Goal: Transaction & Acquisition: Book appointment/travel/reservation

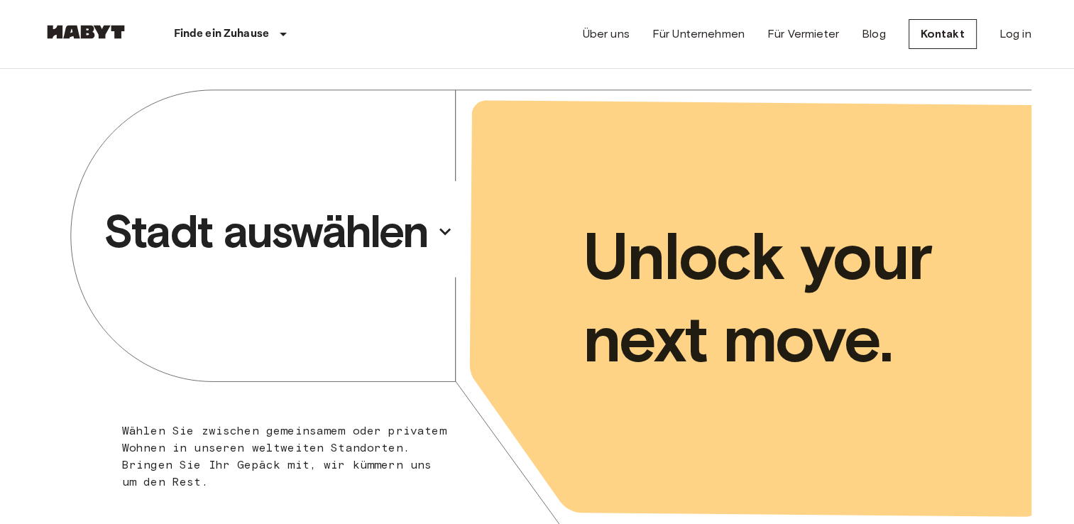
click at [300, 232] on p "Stadt auswählen" at bounding box center [266, 231] width 325 height 57
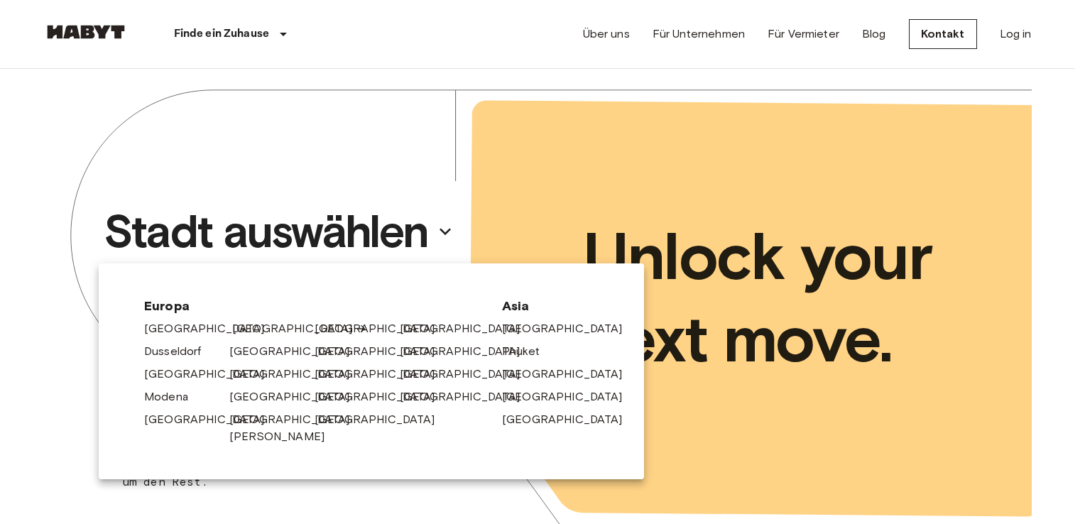
click at [247, 334] on link "[GEOGRAPHIC_DATA]" at bounding box center [299, 328] width 135 height 17
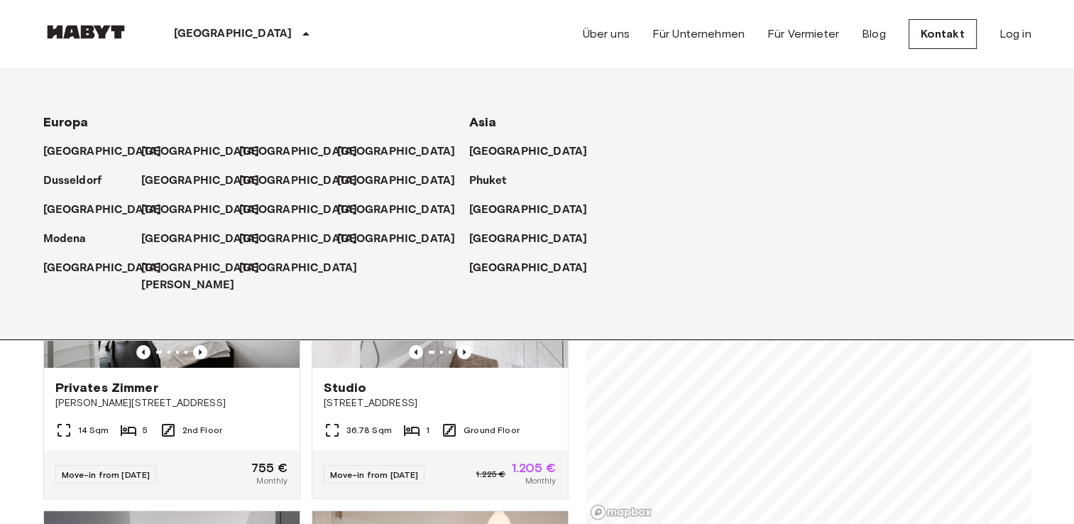
click at [122, 134] on div "[GEOGRAPHIC_DATA]" at bounding box center [92, 145] width 98 height 29
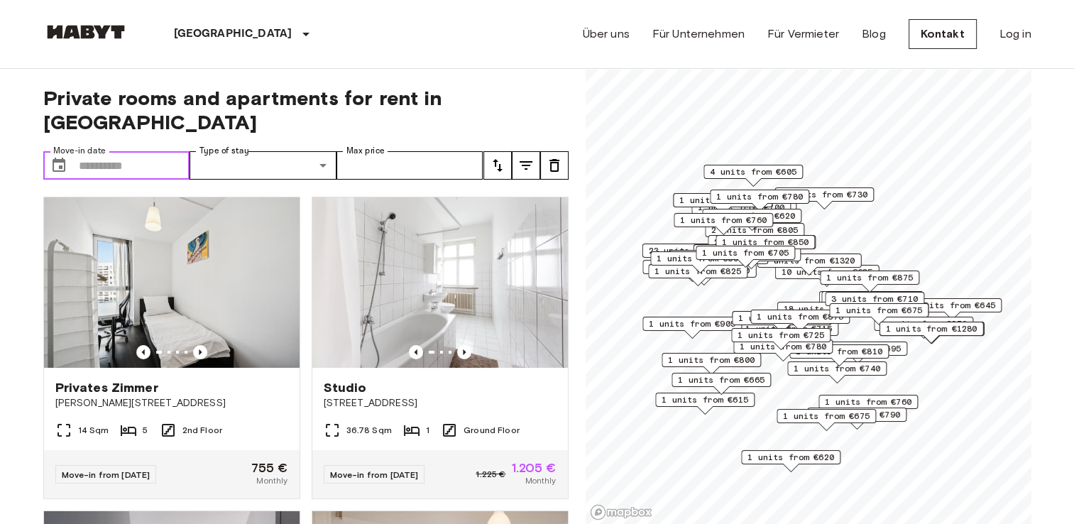
click at [149, 151] on input "Move-in date" at bounding box center [134, 165] width 111 height 28
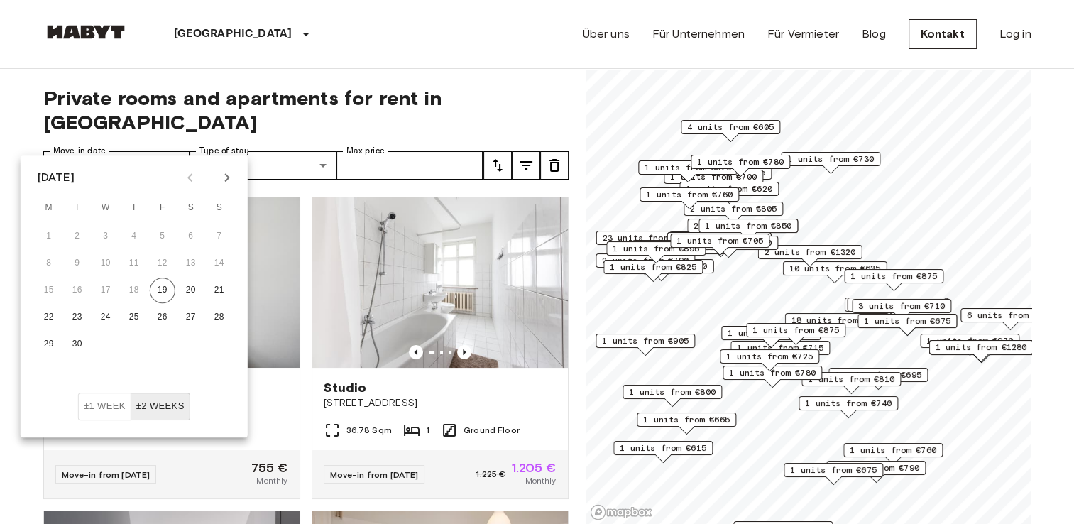
click at [224, 169] on icon "Next month" at bounding box center [227, 177] width 17 height 17
click at [225, 175] on icon "Next month" at bounding box center [226, 177] width 5 height 9
click at [184, 227] on button "1" at bounding box center [191, 237] width 26 height 26
type input "**********"
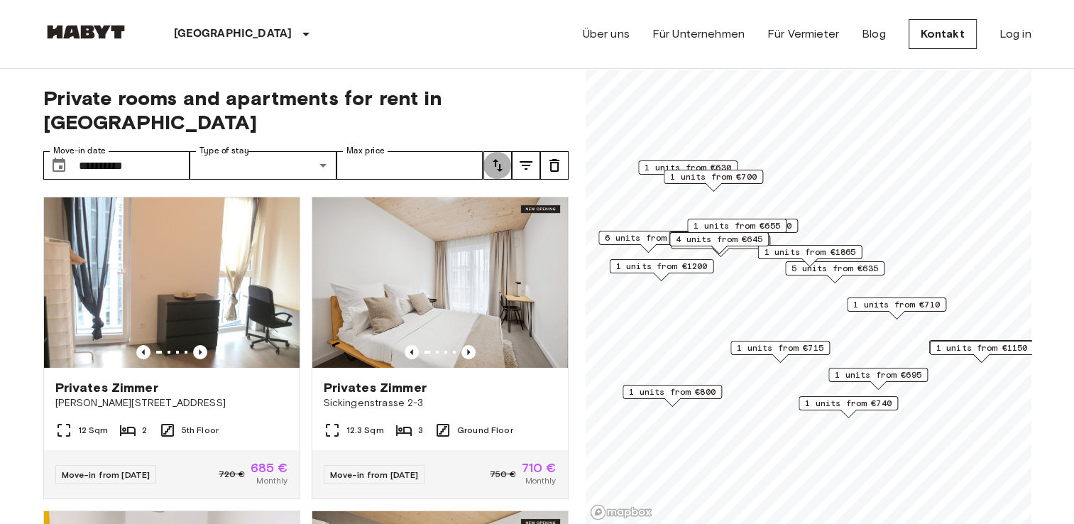
click at [496, 157] on icon "tune" at bounding box center [497, 165] width 17 height 17
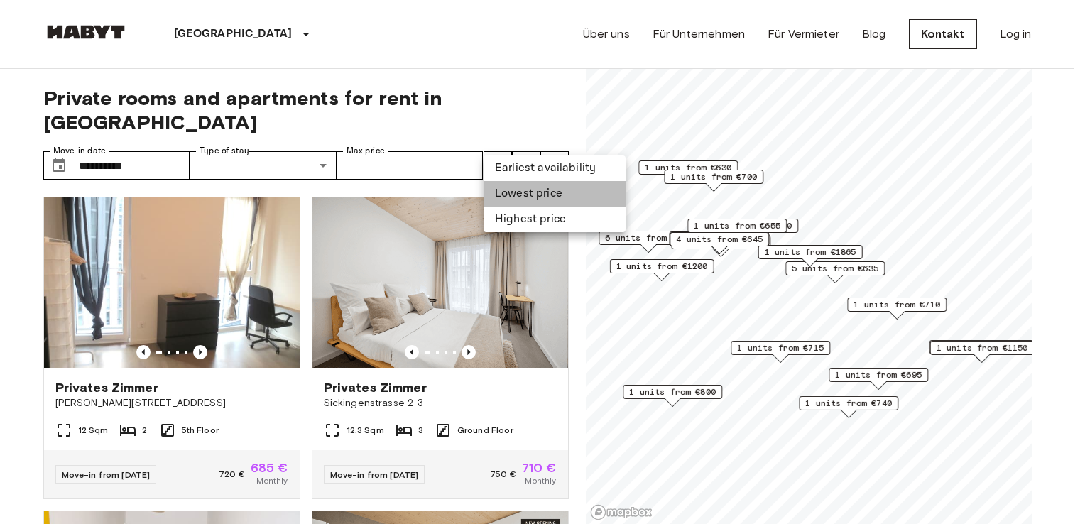
click at [523, 205] on li "Lowest price" at bounding box center [555, 194] width 142 height 26
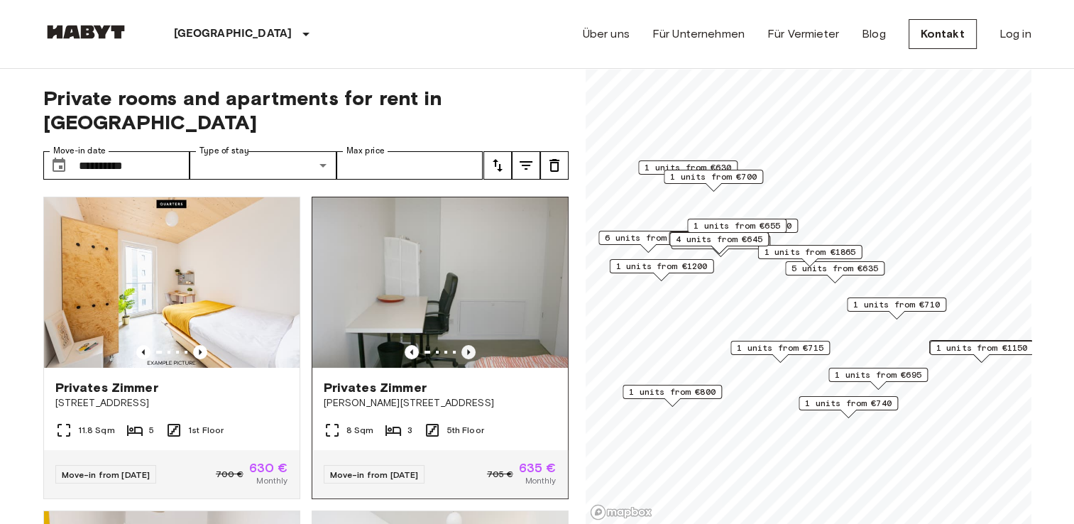
click at [462, 345] on icon "Previous image" at bounding box center [469, 352] width 14 height 14
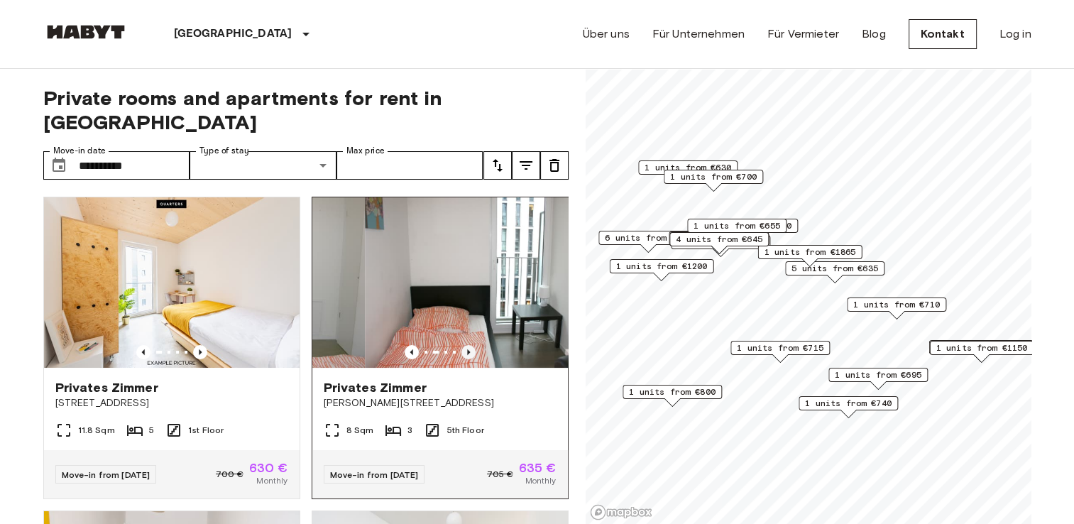
click at [462, 345] on icon "Previous image" at bounding box center [469, 352] width 14 height 14
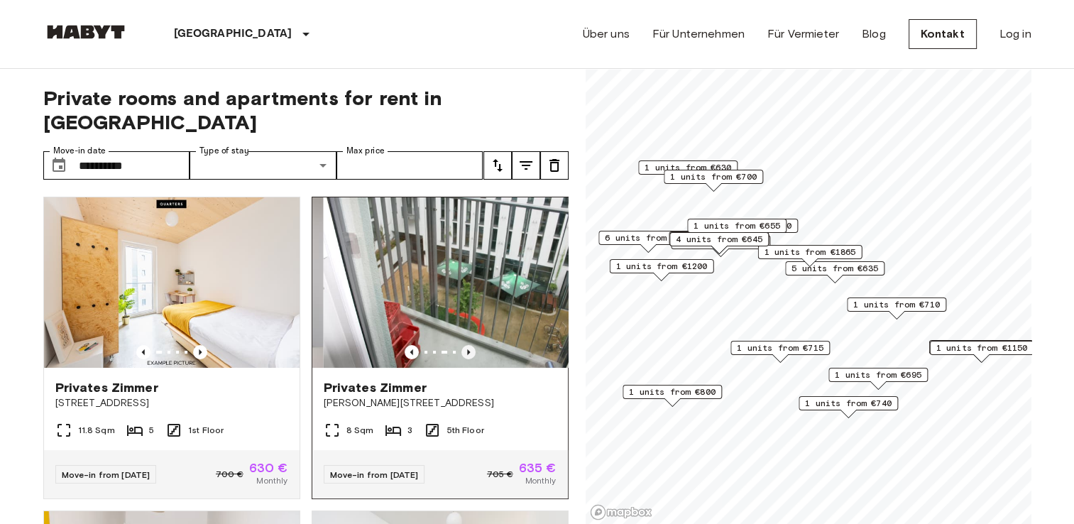
click at [462, 345] on icon "Previous image" at bounding box center [469, 352] width 14 height 14
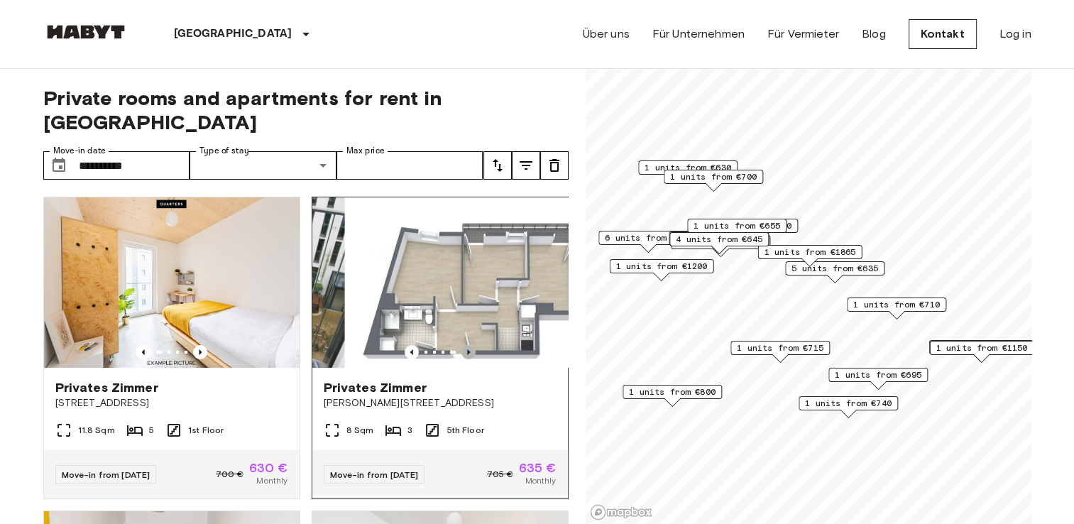
click at [462, 345] on icon "Previous image" at bounding box center [469, 352] width 14 height 14
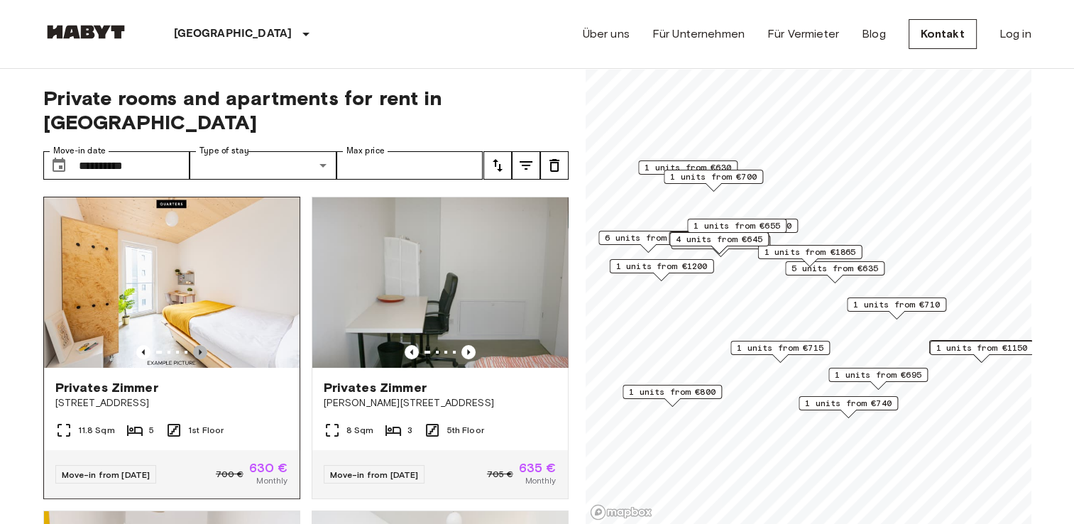
click at [200, 345] on icon "Previous image" at bounding box center [200, 352] width 14 height 14
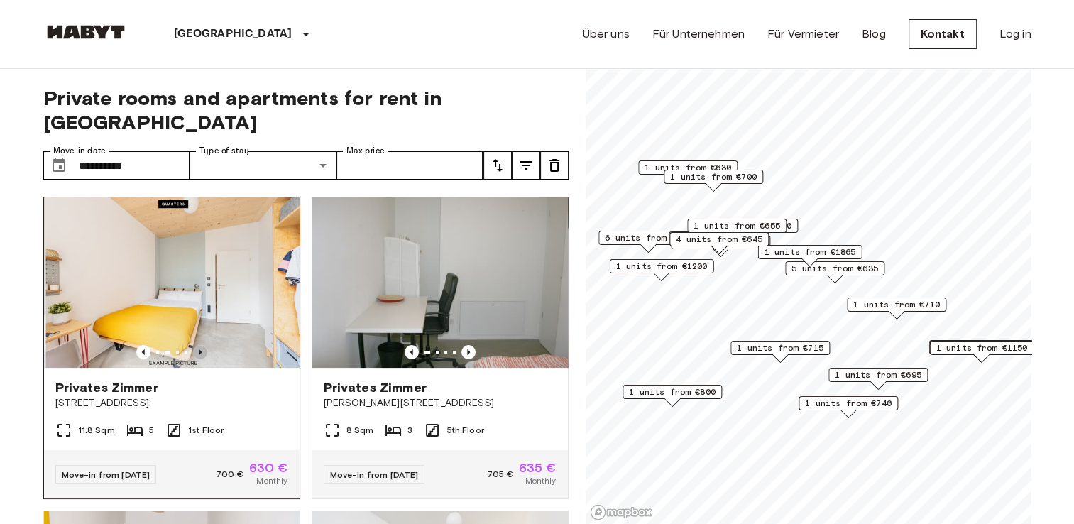
click at [200, 345] on icon "Previous image" at bounding box center [200, 352] width 14 height 14
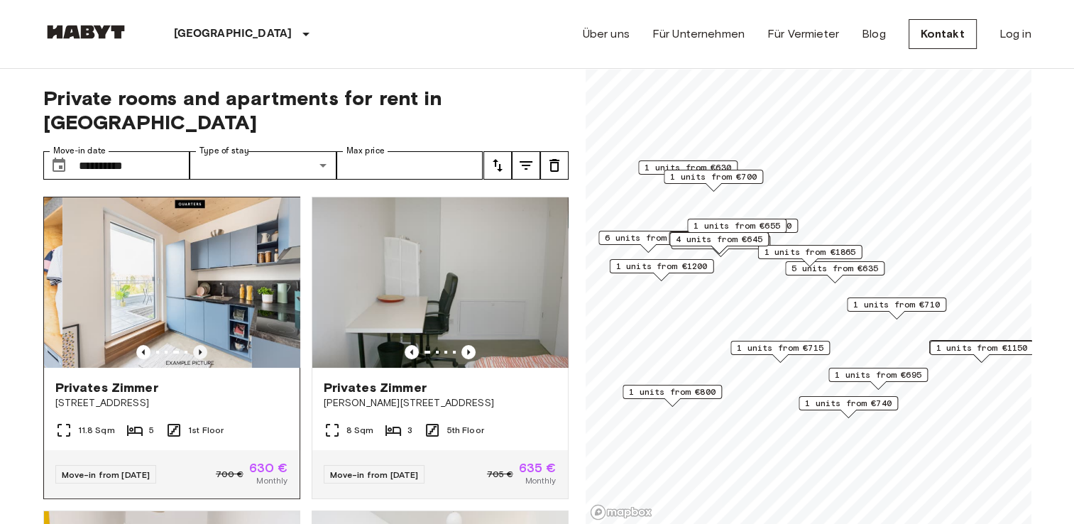
click at [200, 345] on icon "Previous image" at bounding box center [200, 352] width 14 height 14
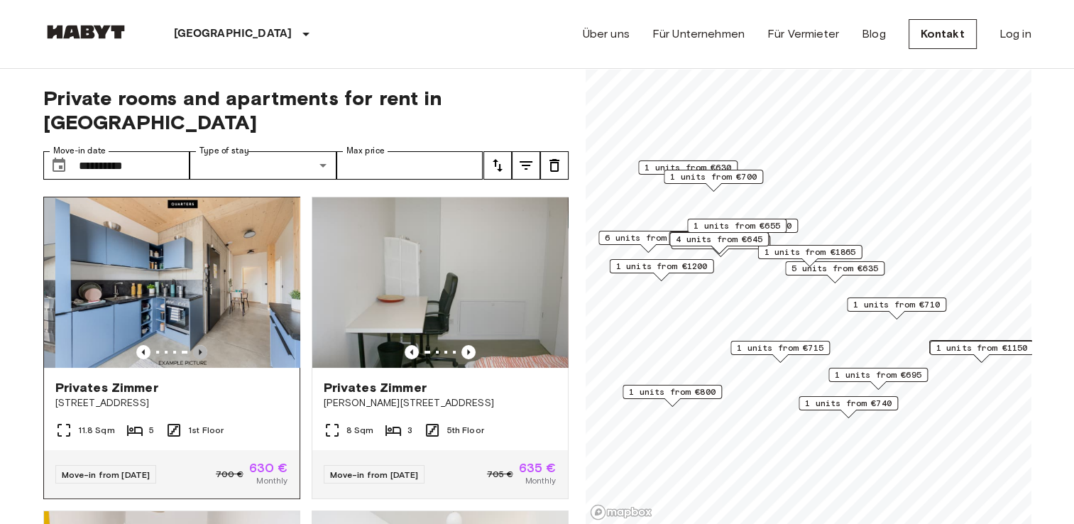
click at [200, 345] on icon "Previous image" at bounding box center [200, 352] width 14 height 14
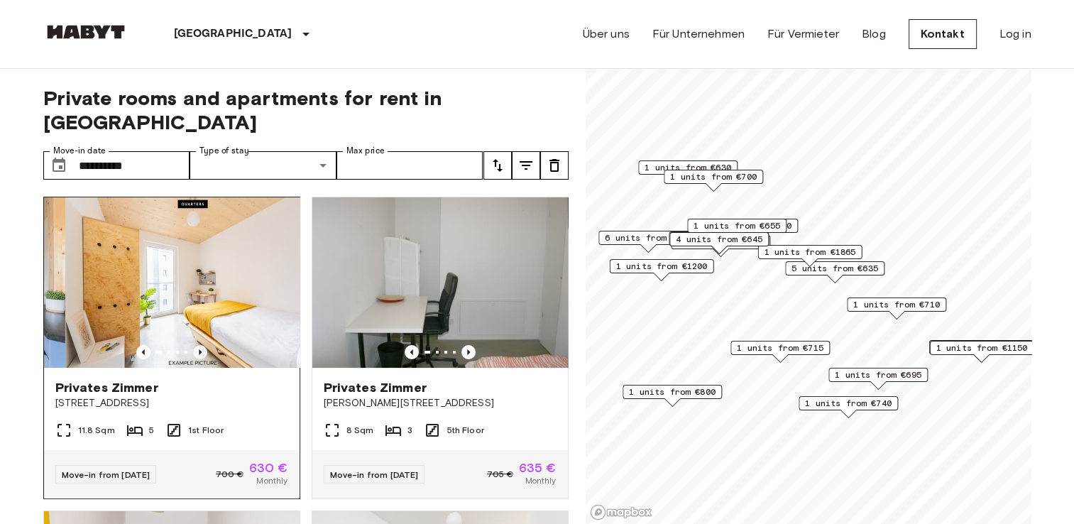
click at [200, 345] on icon "Previous image" at bounding box center [200, 352] width 14 height 14
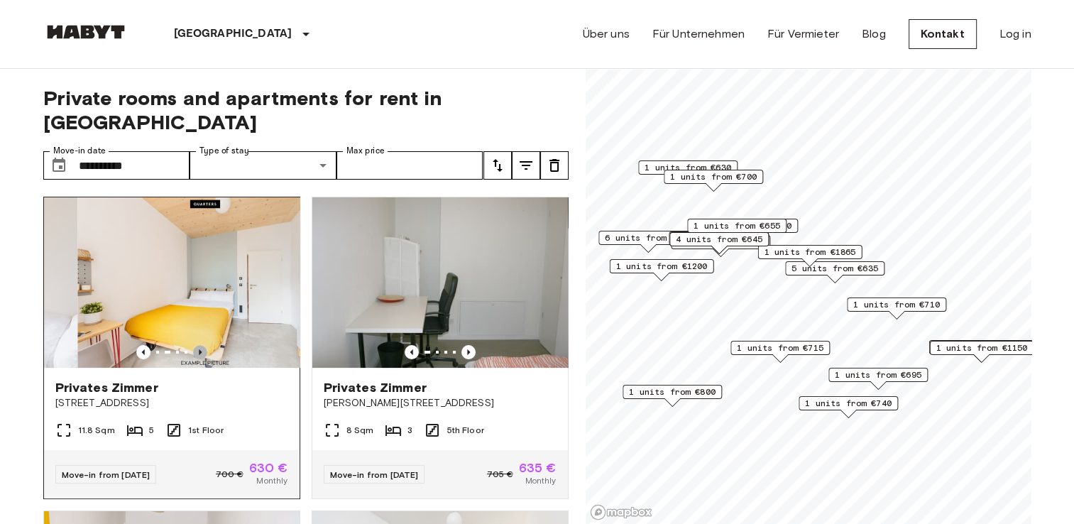
click at [200, 345] on icon "Previous image" at bounding box center [200, 352] width 14 height 14
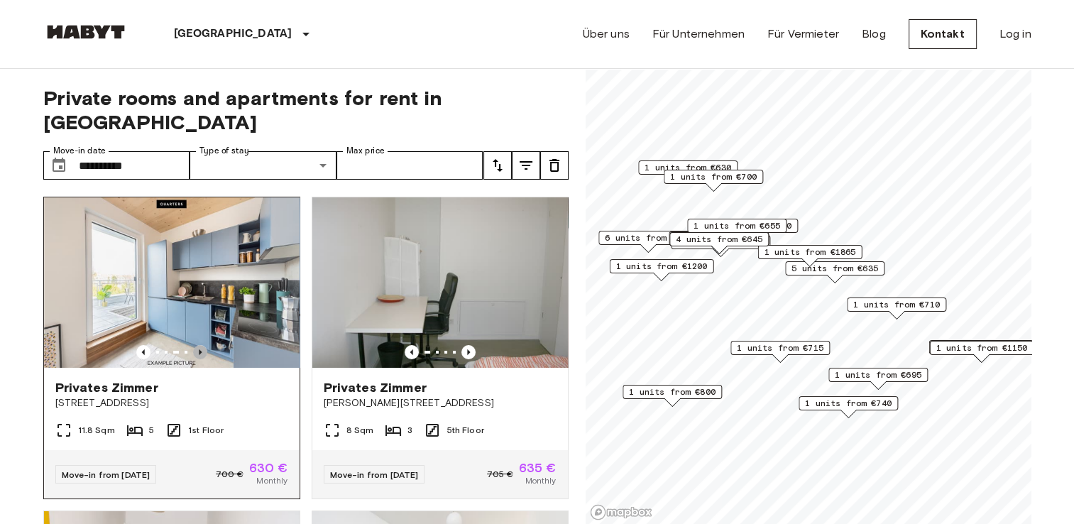
click at [200, 345] on icon "Previous image" at bounding box center [200, 352] width 14 height 14
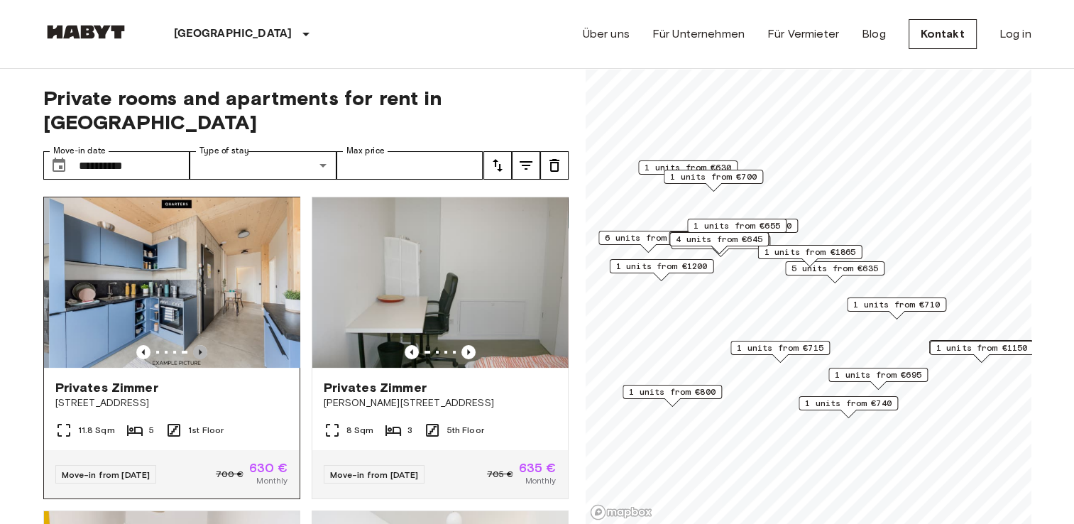
click at [200, 345] on icon "Previous image" at bounding box center [200, 352] width 14 height 14
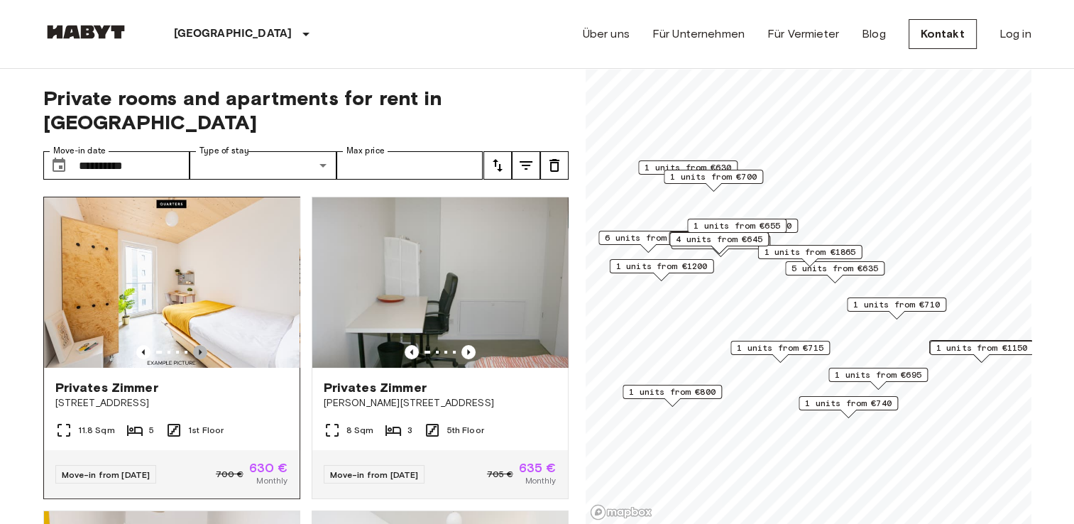
click at [202, 345] on icon "Previous image" at bounding box center [200, 352] width 14 height 14
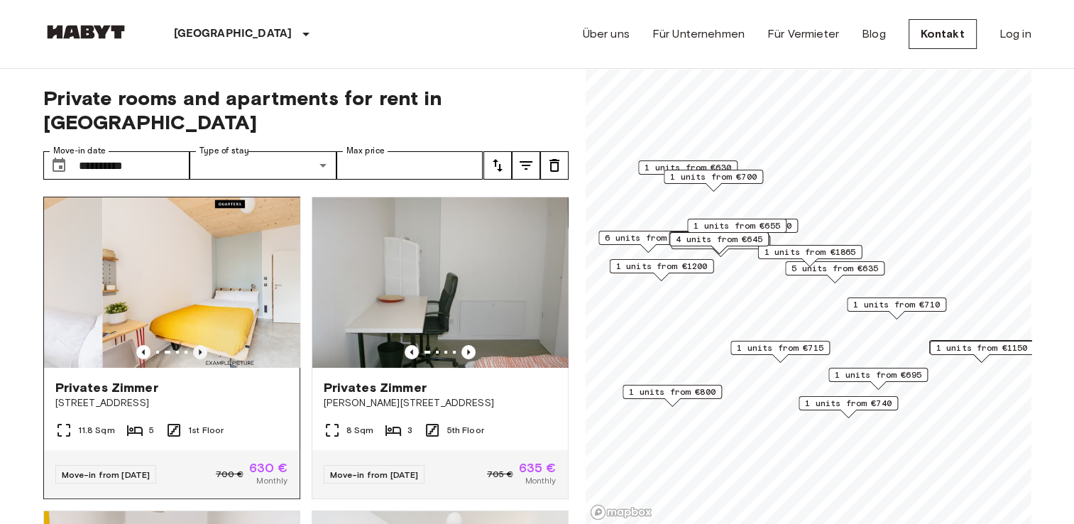
click at [202, 345] on icon "Previous image" at bounding box center [200, 352] width 14 height 14
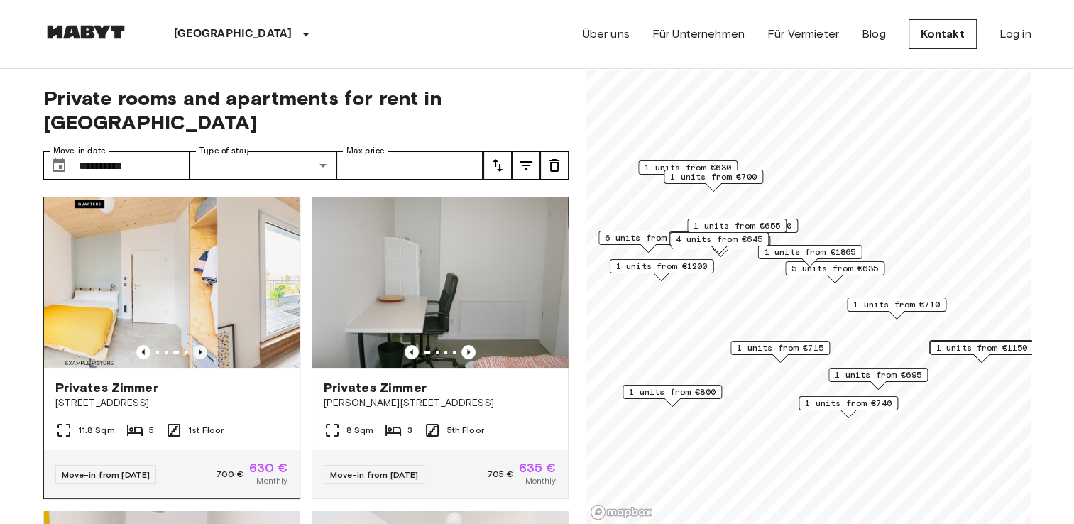
click at [202, 345] on icon "Previous image" at bounding box center [200, 352] width 14 height 14
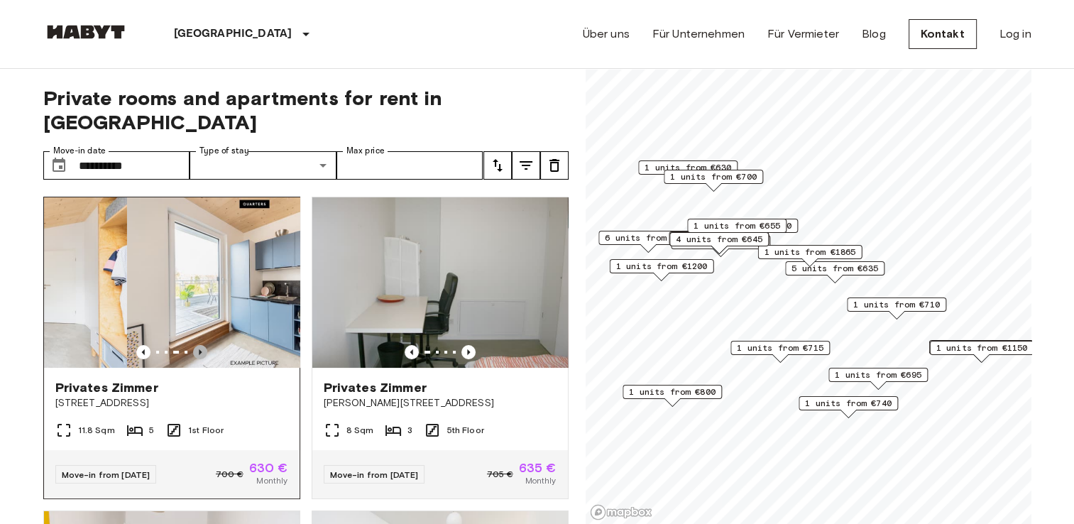
click at [202, 345] on icon "Previous image" at bounding box center [200, 352] width 14 height 14
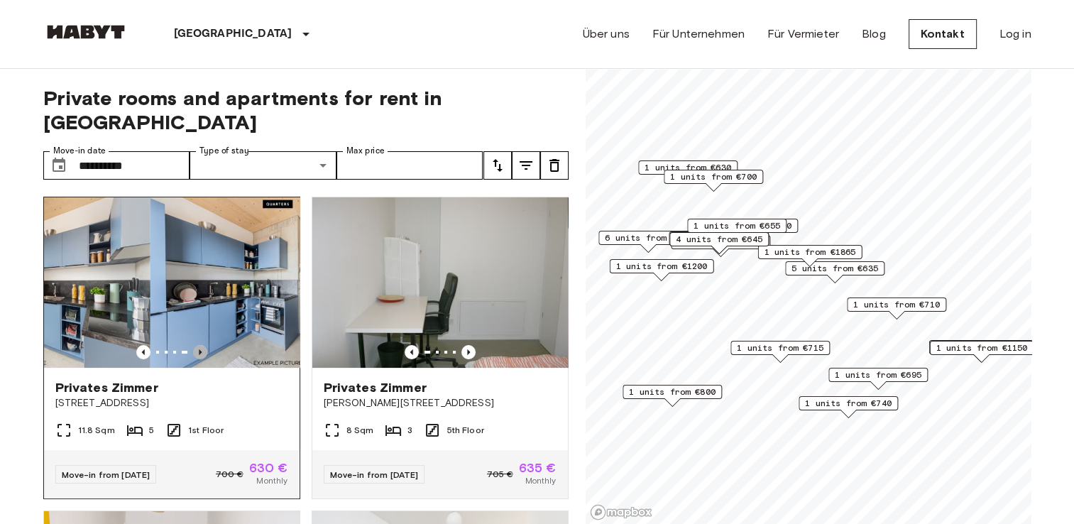
click at [202, 345] on icon "Previous image" at bounding box center [200, 352] width 14 height 14
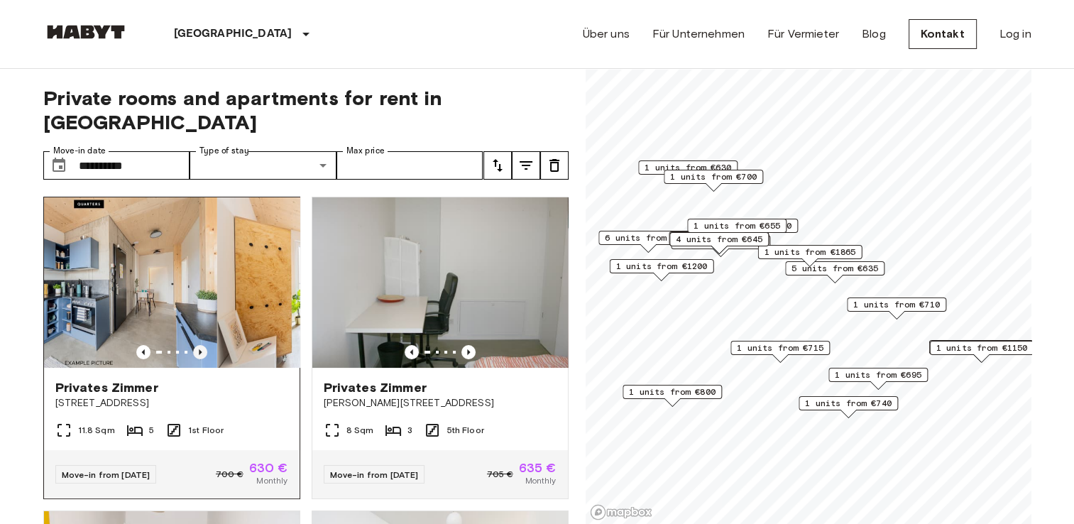
click at [202, 345] on icon "Previous image" at bounding box center [200, 352] width 14 height 14
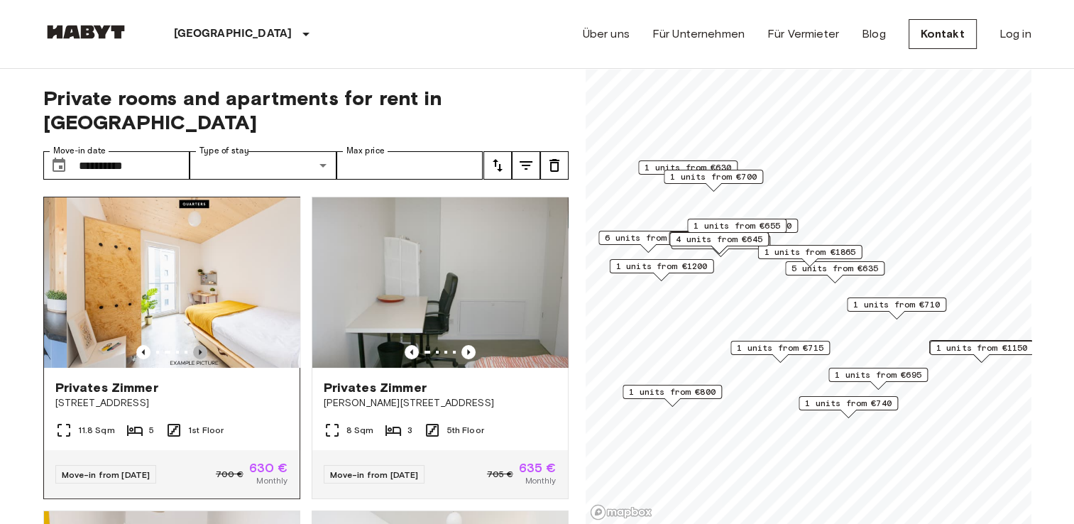
click at [202, 345] on icon "Previous image" at bounding box center [200, 352] width 14 height 14
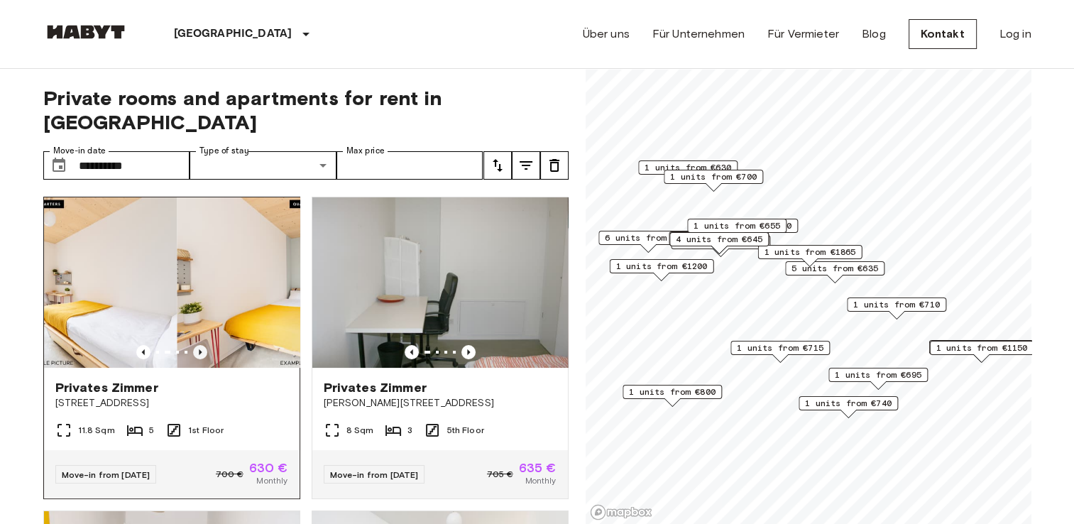
click at [202, 345] on icon "Previous image" at bounding box center [200, 352] width 14 height 14
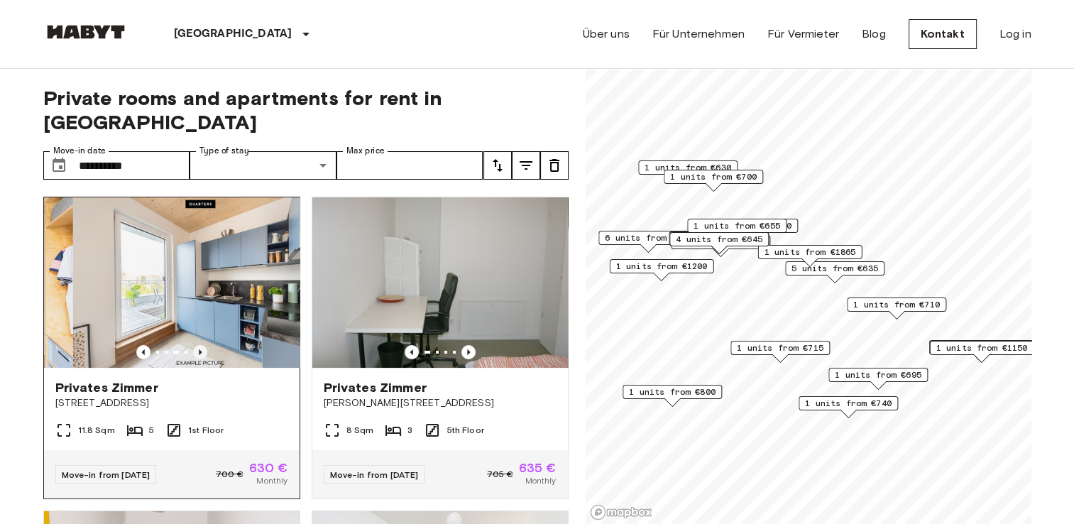
click at [202, 345] on icon "Previous image" at bounding box center [200, 352] width 14 height 14
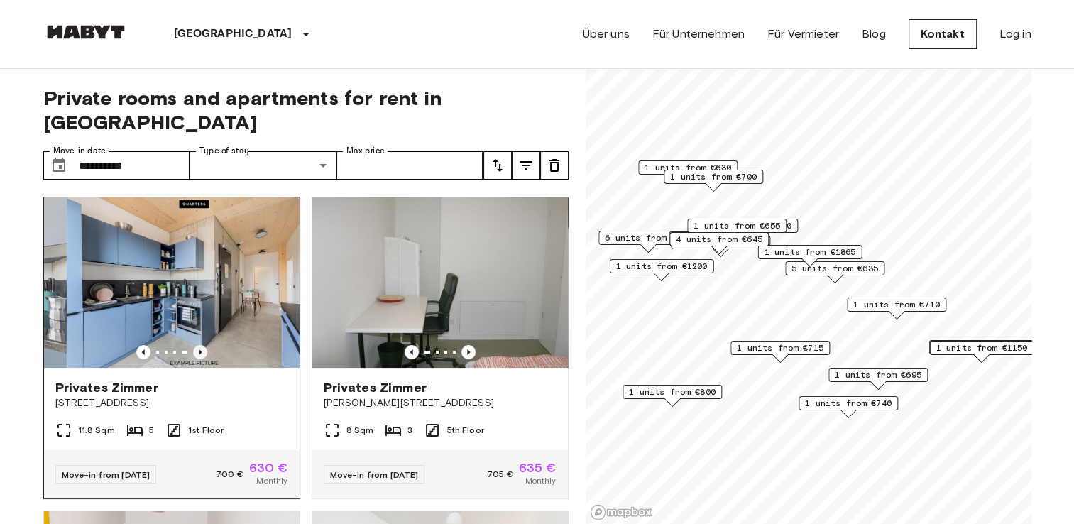
click at [202, 345] on icon "Previous image" at bounding box center [200, 352] width 14 height 14
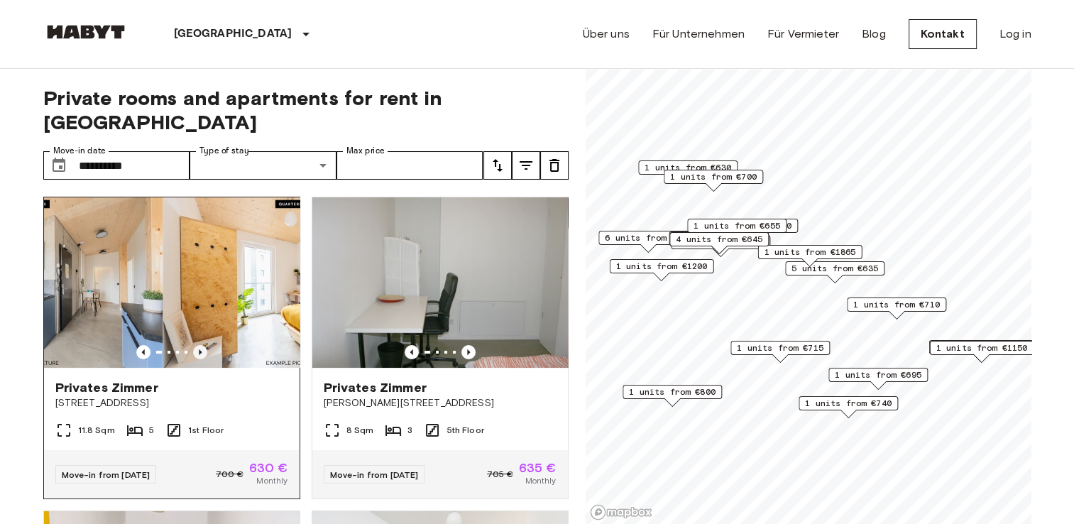
click at [202, 345] on icon "Previous image" at bounding box center [200, 352] width 14 height 14
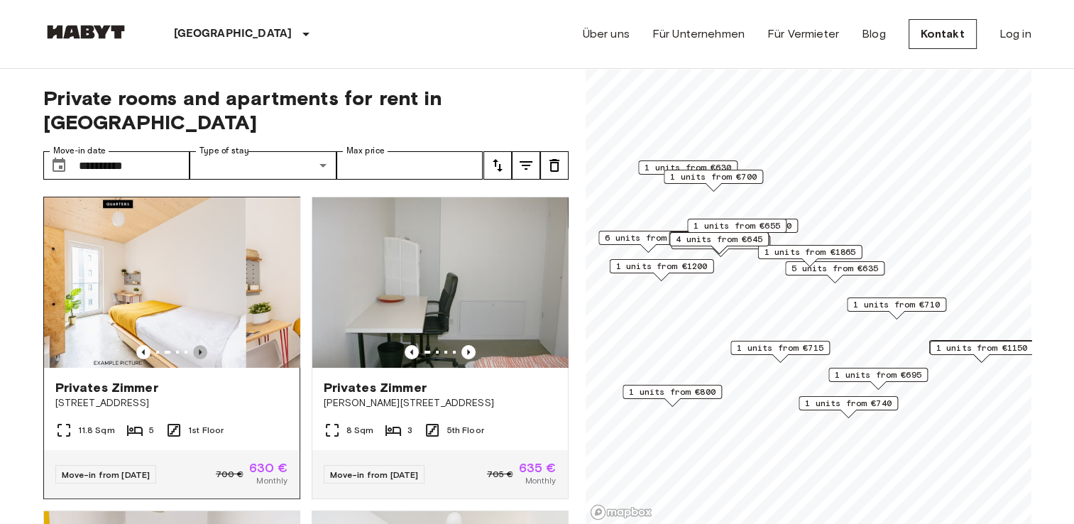
click at [202, 345] on icon "Previous image" at bounding box center [200, 352] width 14 height 14
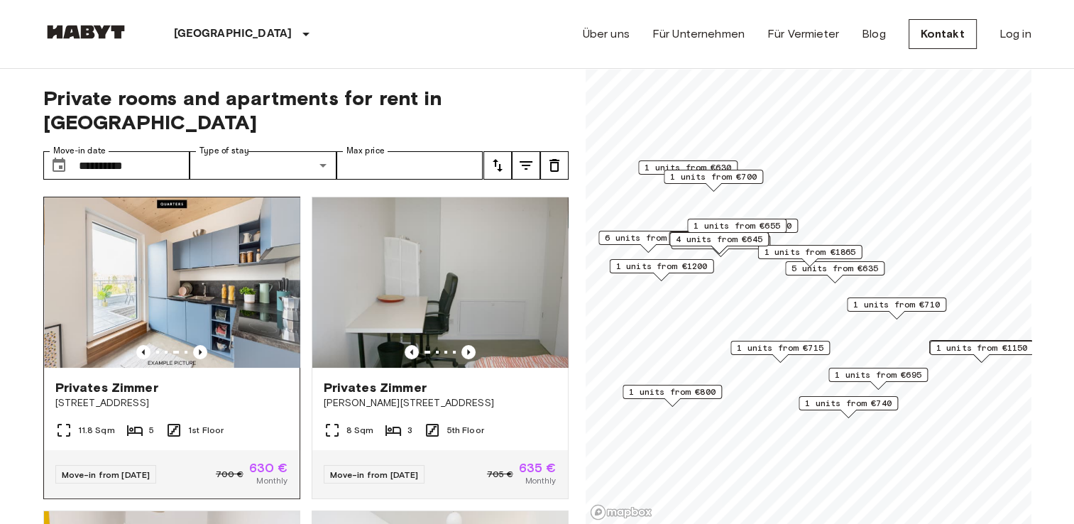
click at [128, 345] on div at bounding box center [172, 352] width 256 height 14
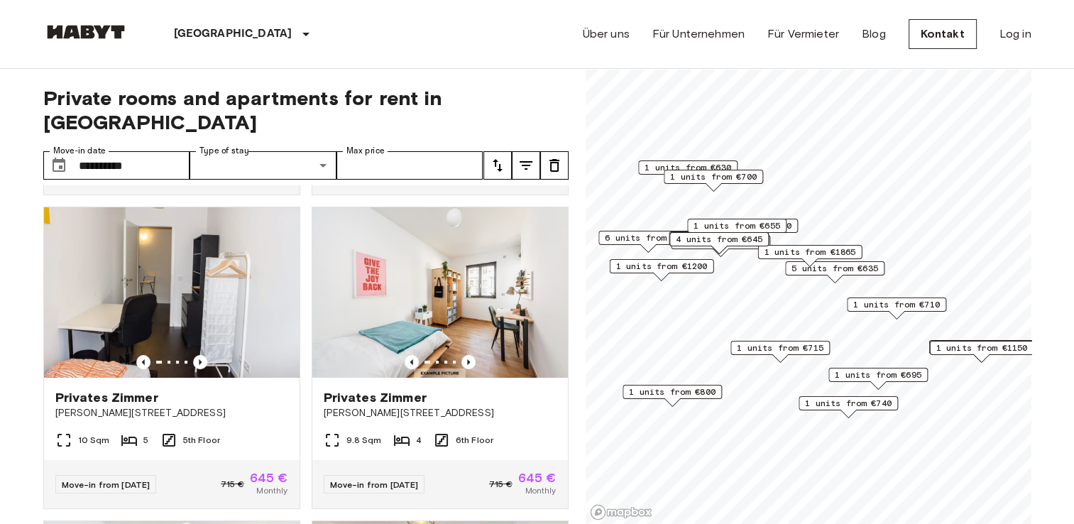
scroll to position [316, 0]
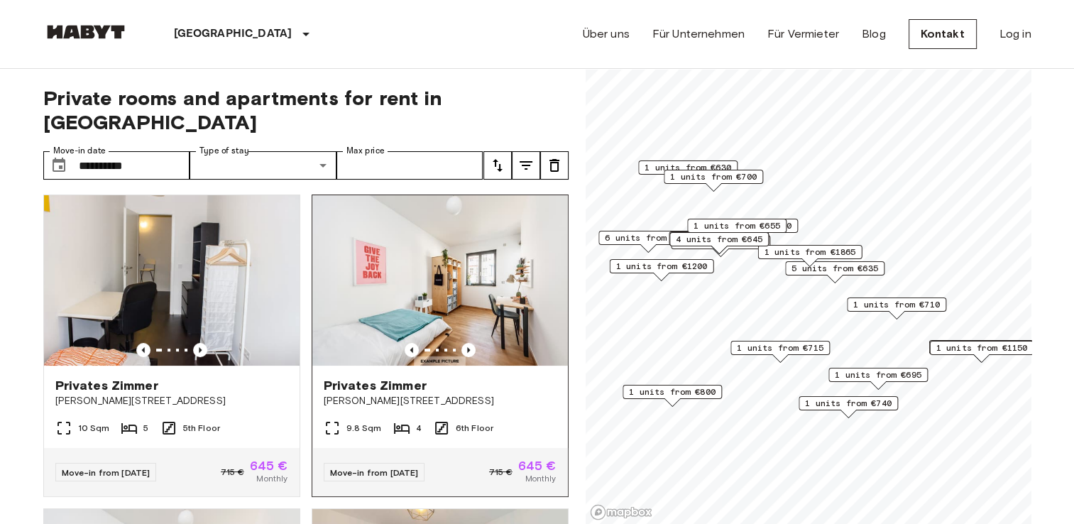
click at [460, 267] on img at bounding box center [440, 280] width 256 height 170
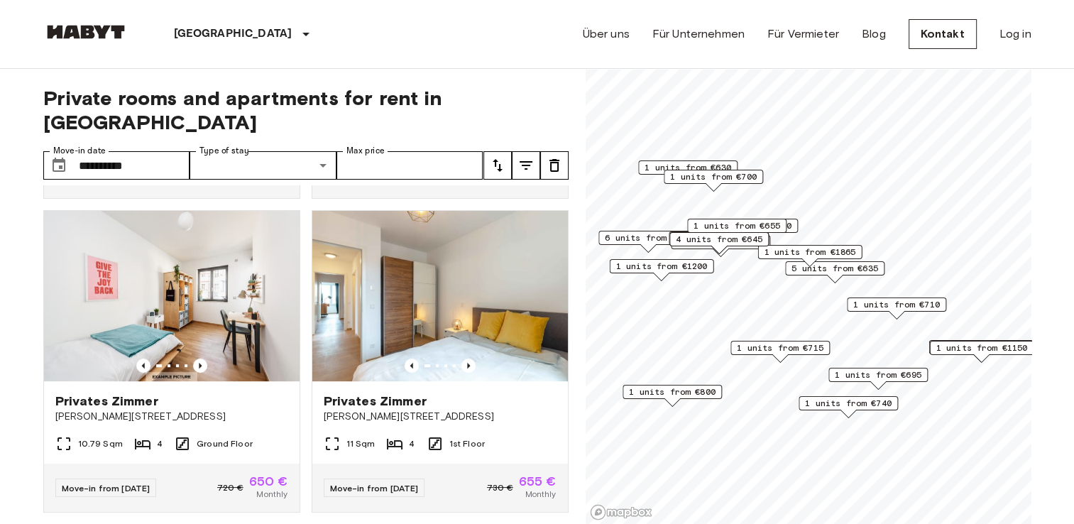
scroll to position [621, 0]
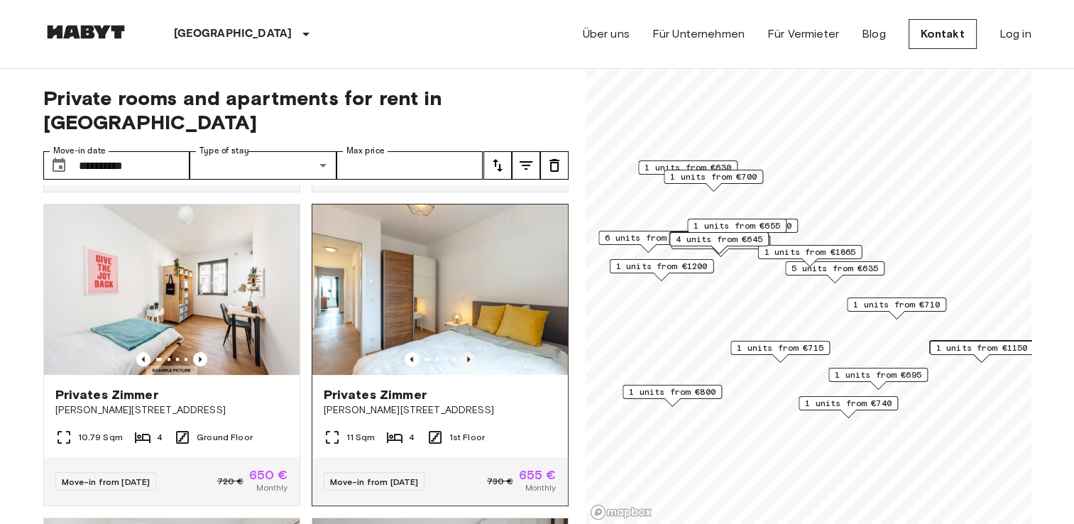
click at [462, 352] on icon "Previous image" at bounding box center [469, 359] width 14 height 14
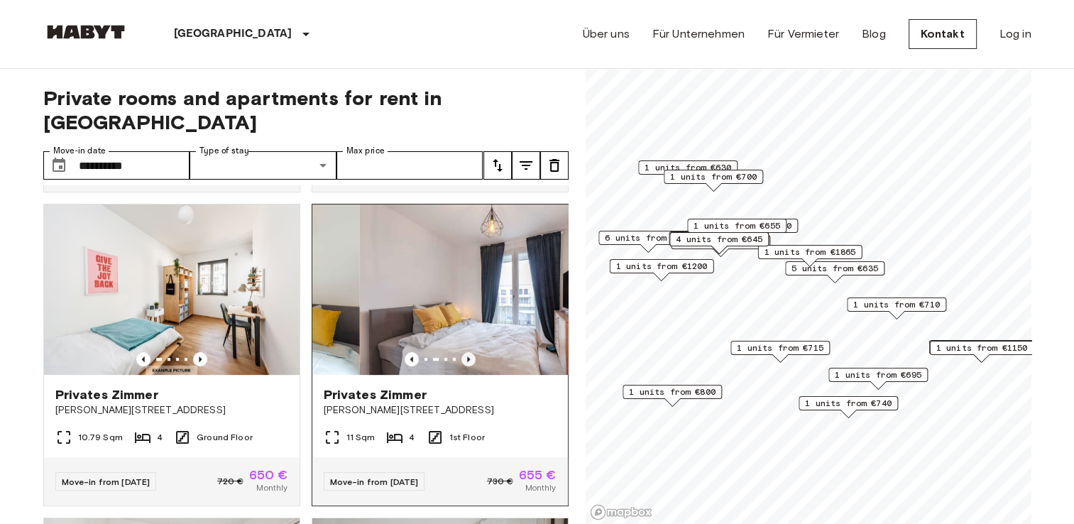
click at [462, 352] on icon "Previous image" at bounding box center [469, 359] width 14 height 14
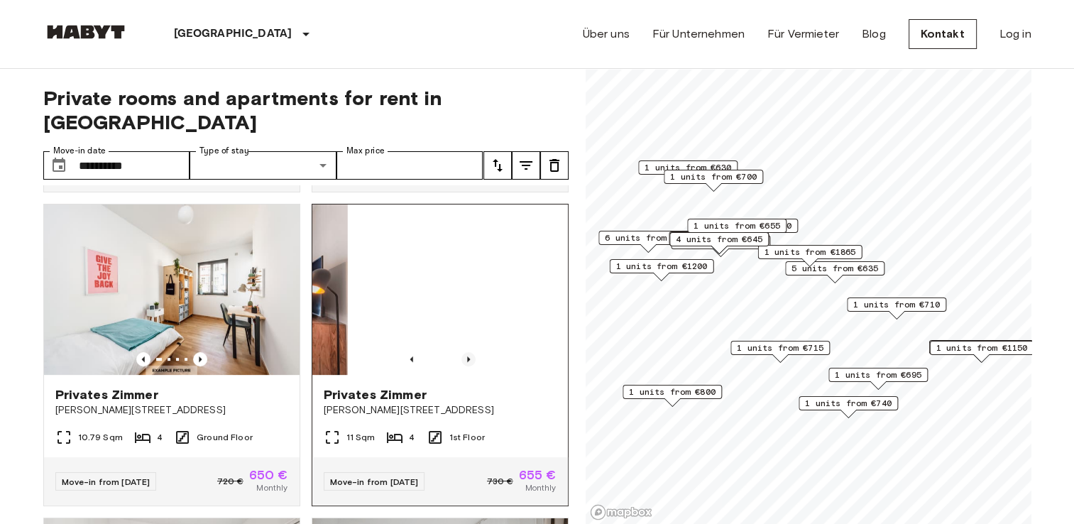
click at [462, 352] on icon "Previous image" at bounding box center [469, 359] width 14 height 14
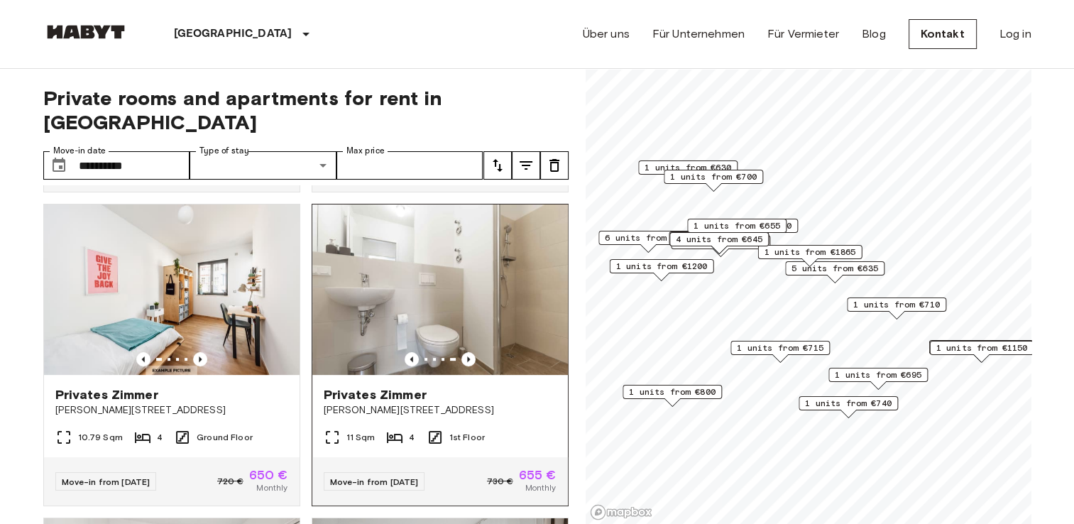
click at [446, 285] on img at bounding box center [440, 290] width 256 height 170
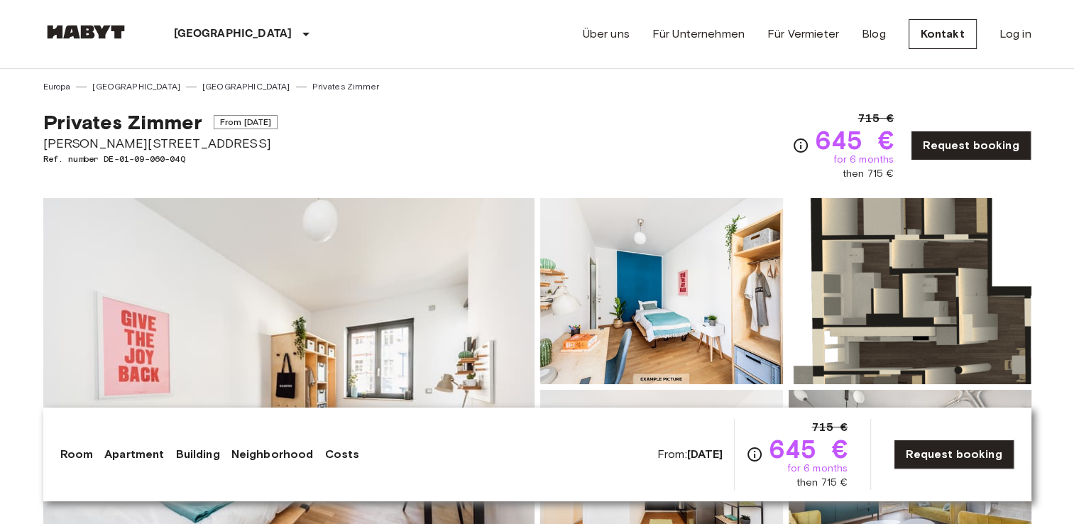
click at [420, 252] on img at bounding box center [288, 387] width 491 height 378
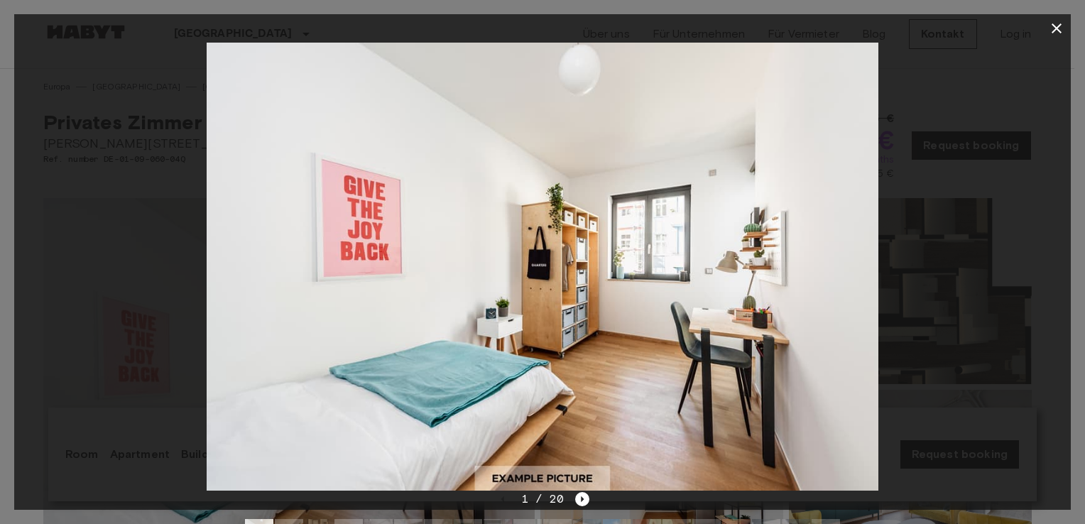
click at [565, 493] on div "1 / 20" at bounding box center [543, 499] width 94 height 17
click at [577, 496] on icon "Next image" at bounding box center [582, 499] width 14 height 14
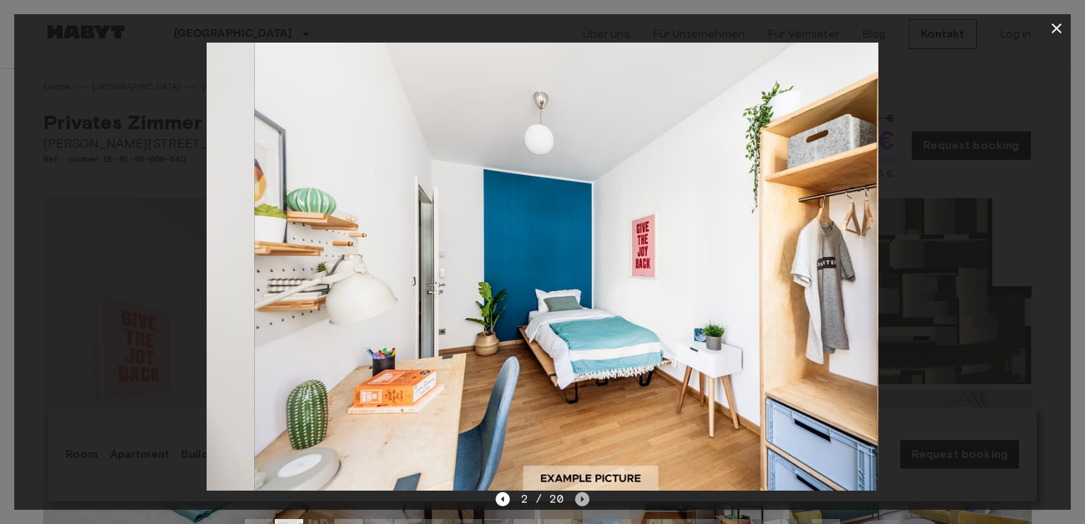
click at [577, 496] on icon "Next image" at bounding box center [582, 499] width 14 height 14
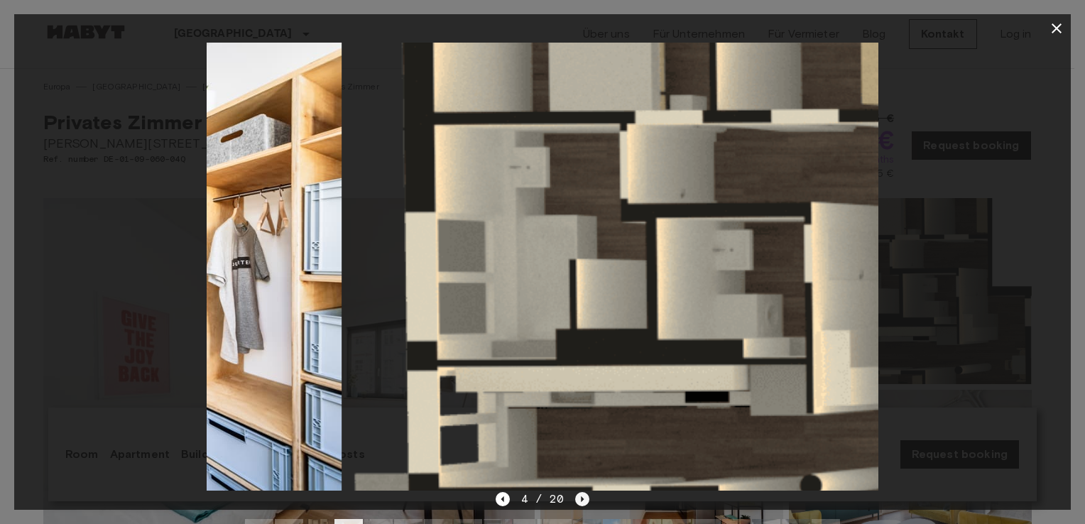
click at [577, 496] on icon "Next image" at bounding box center [582, 499] width 14 height 14
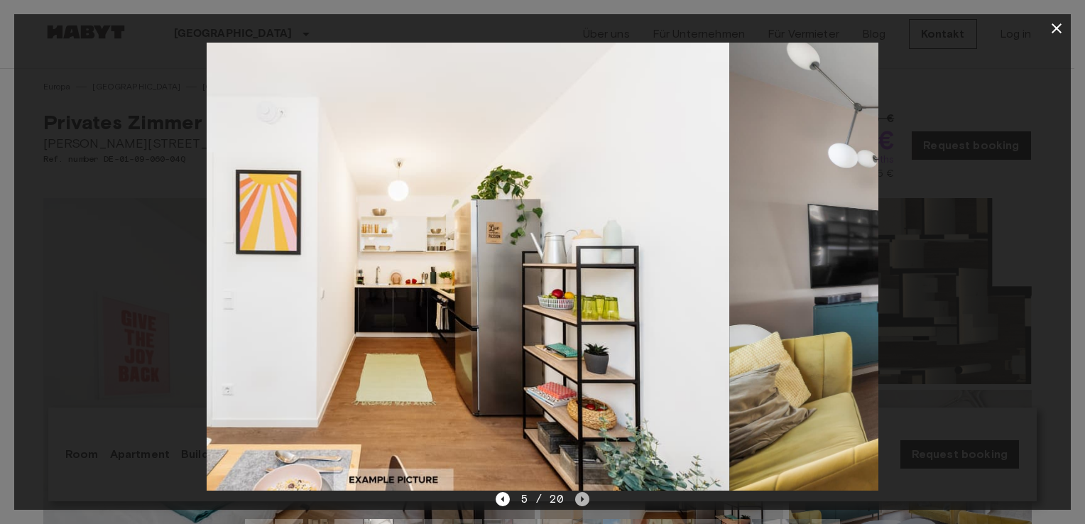
click at [577, 496] on icon "Next image" at bounding box center [582, 499] width 14 height 14
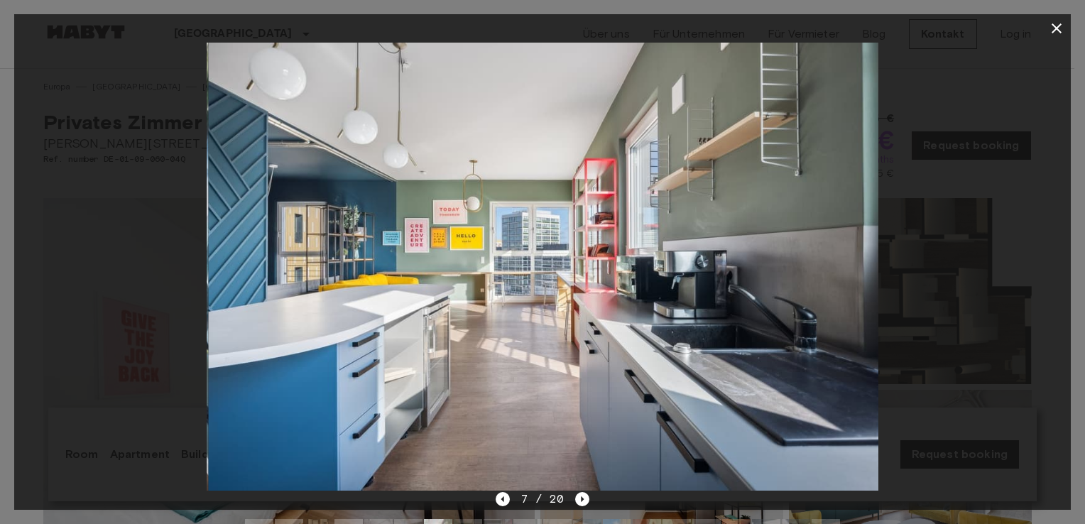
click at [1025, 246] on div at bounding box center [542, 267] width 1057 height 448
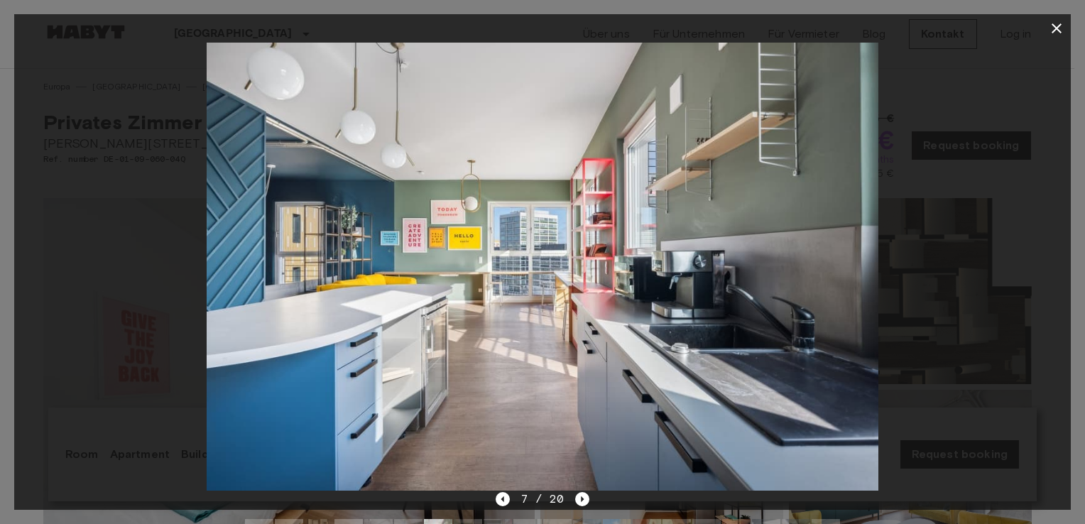
click at [1065, 19] on button "button" at bounding box center [1056, 28] width 28 height 28
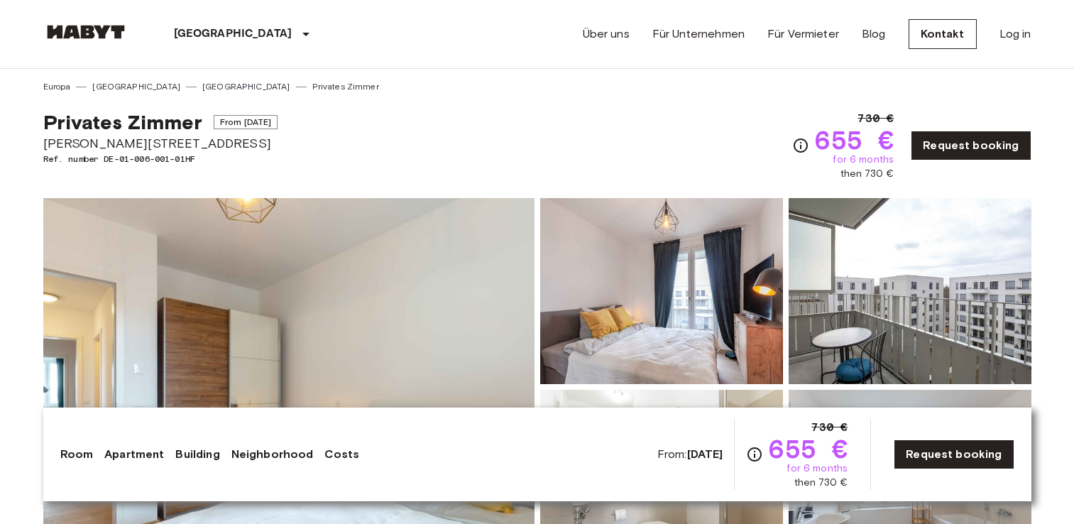
click at [285, 298] on img at bounding box center [288, 387] width 491 height 378
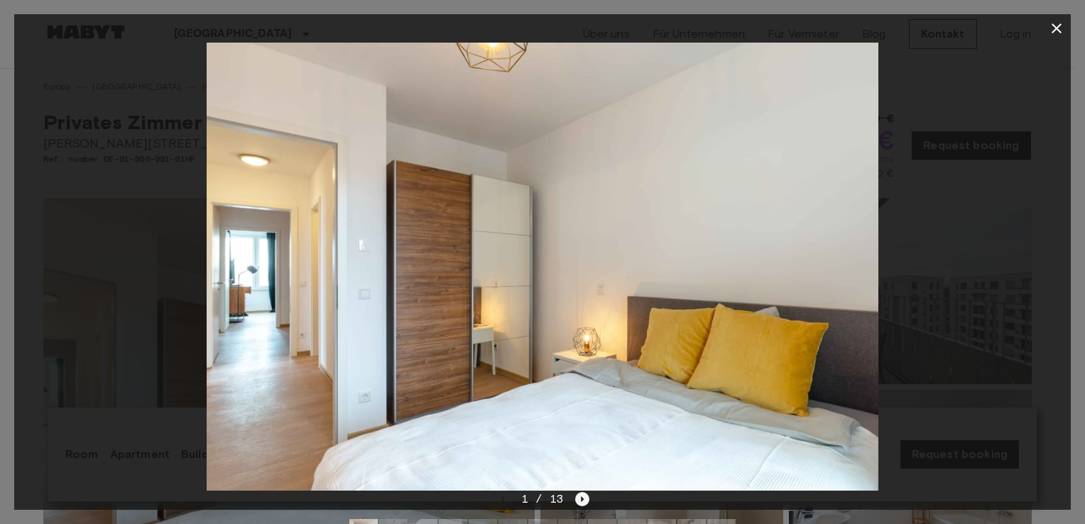
click at [588, 497] on icon "Next image" at bounding box center [582, 499] width 14 height 14
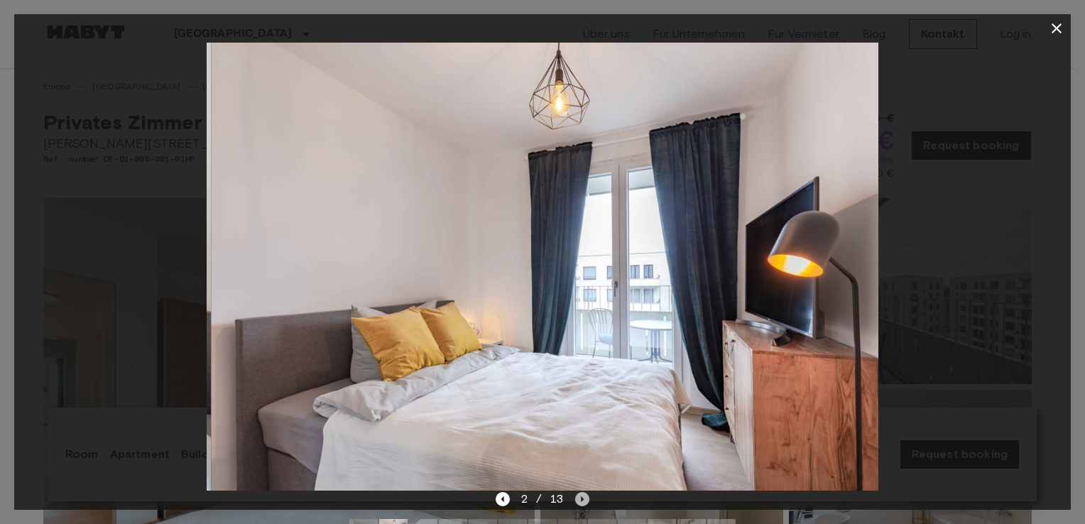
click at [588, 497] on icon "Next image" at bounding box center [582, 499] width 14 height 14
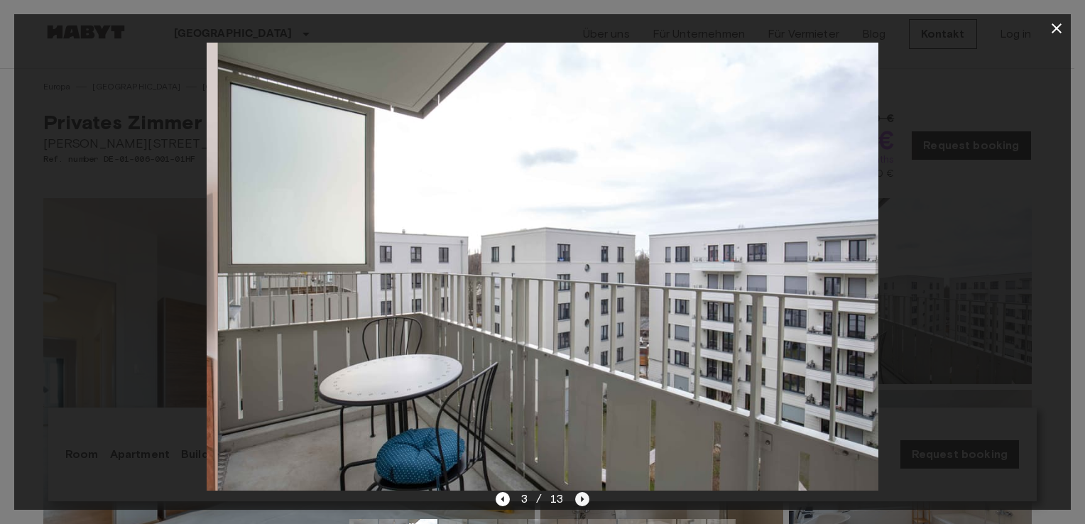
click at [588, 497] on icon "Next image" at bounding box center [582, 499] width 14 height 14
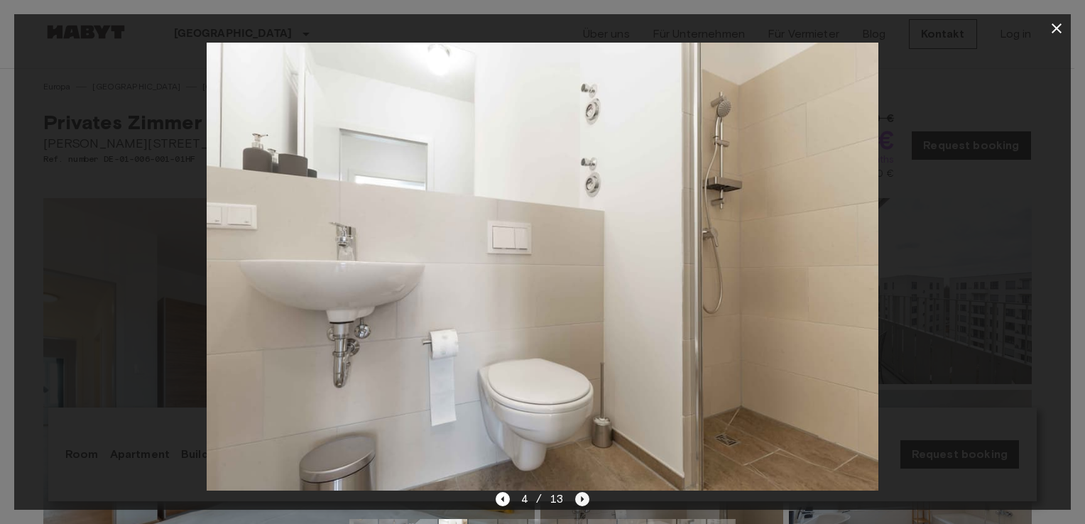
click at [579, 498] on icon "Next image" at bounding box center [582, 499] width 14 height 14
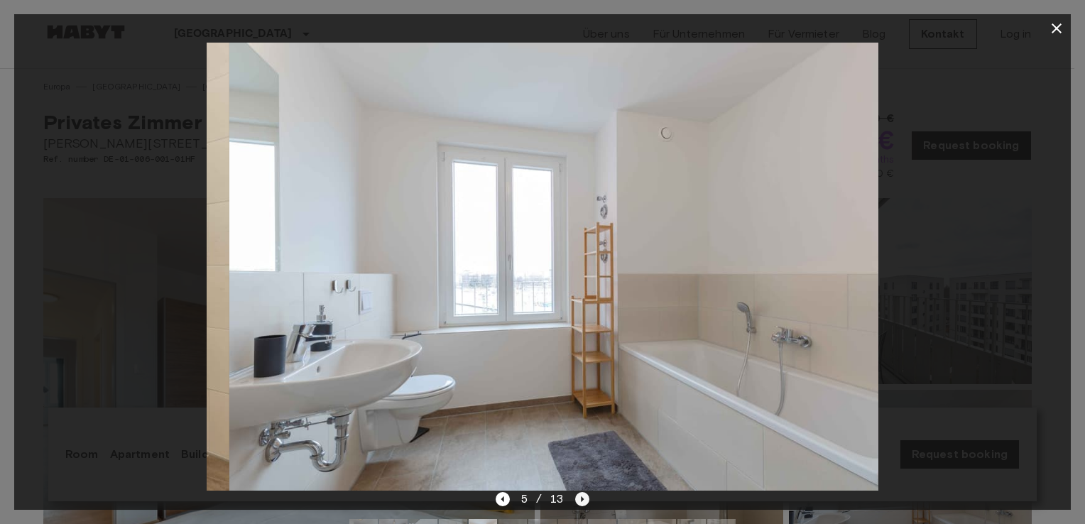
click at [579, 498] on icon "Next image" at bounding box center [582, 499] width 14 height 14
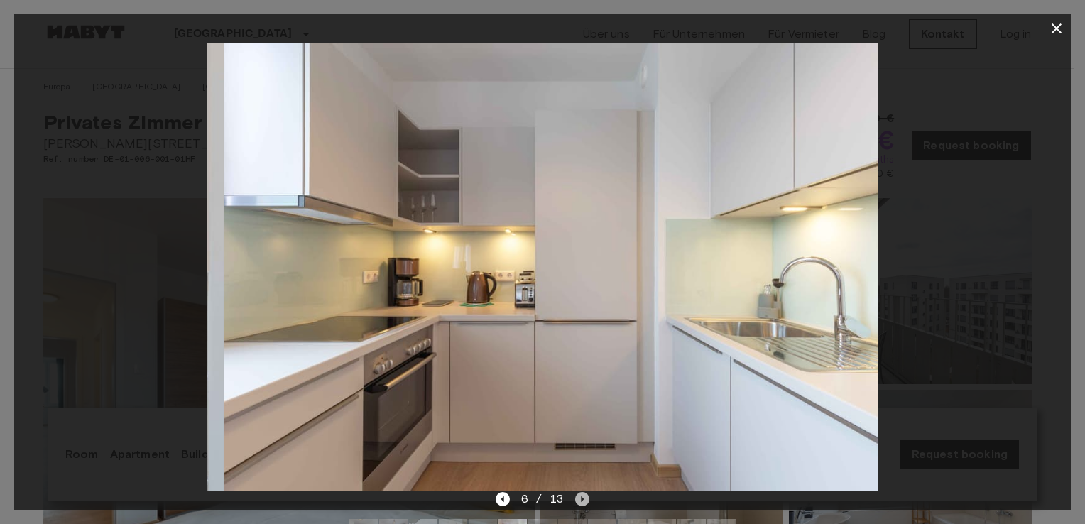
click at [579, 498] on icon "Next image" at bounding box center [582, 499] width 14 height 14
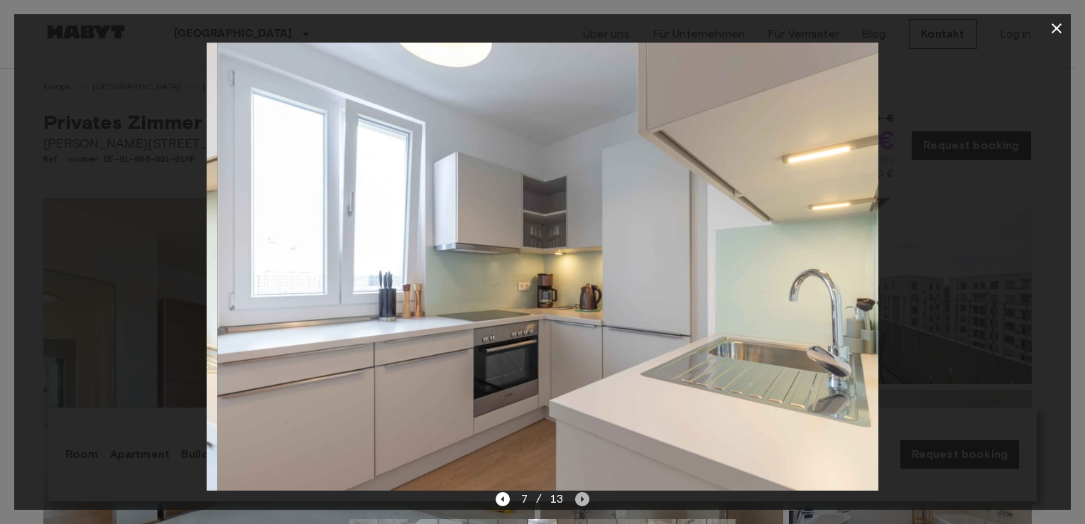
click at [579, 498] on icon "Next image" at bounding box center [582, 499] width 14 height 14
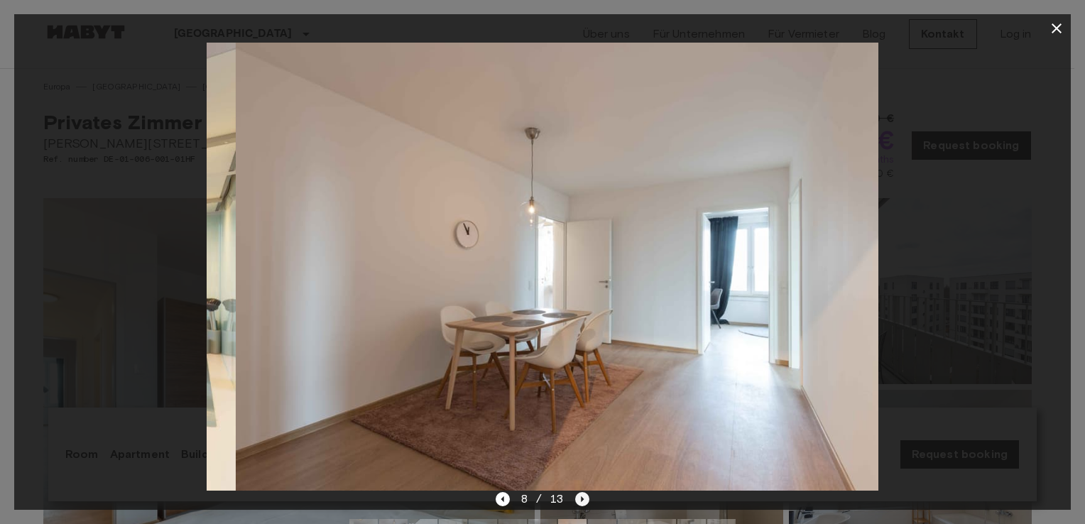
click at [579, 498] on icon "Next image" at bounding box center [582, 499] width 14 height 14
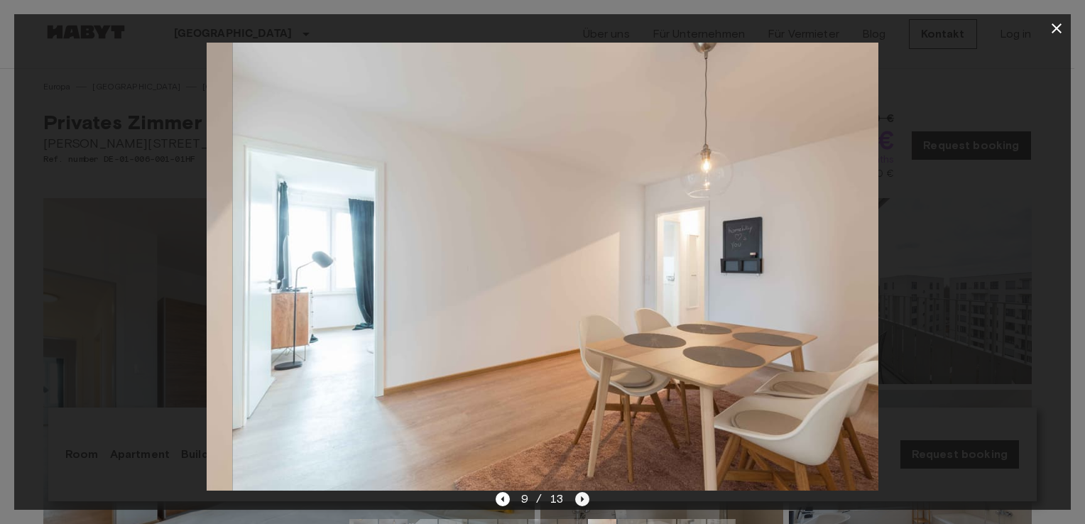
click at [579, 498] on icon "Next image" at bounding box center [582, 499] width 14 height 14
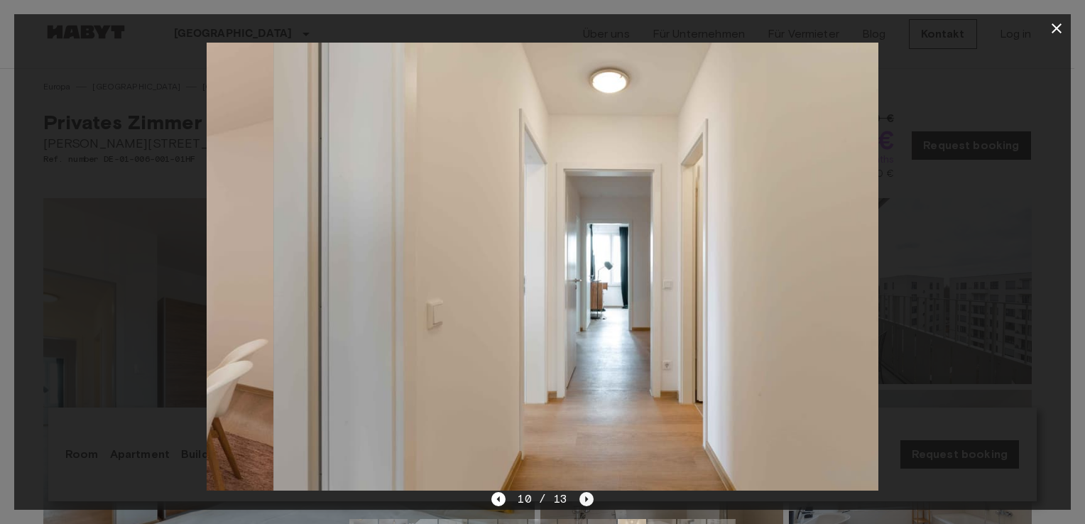
click at [579, 498] on icon "Next image" at bounding box center [586, 499] width 14 height 14
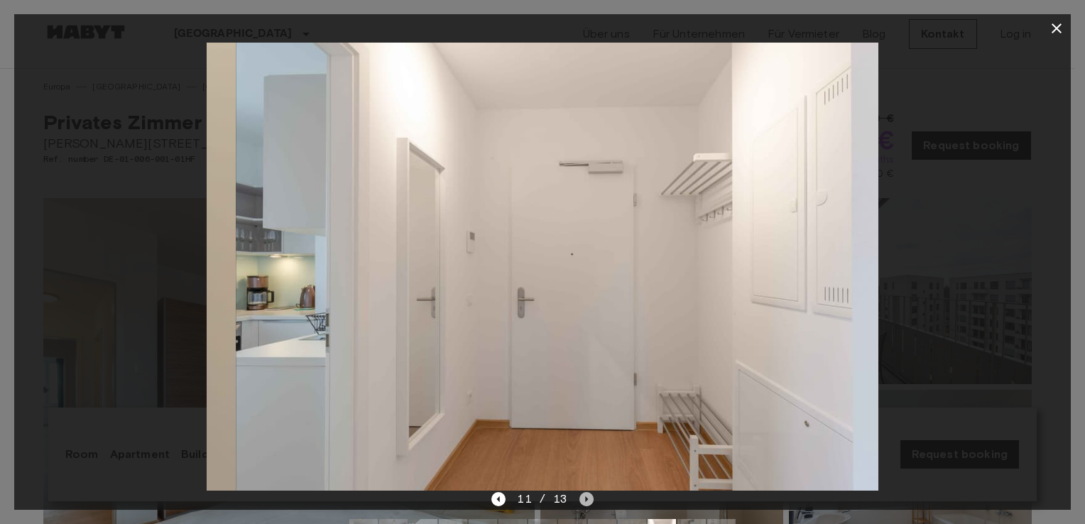
click at [579, 498] on icon "Next image" at bounding box center [586, 499] width 14 height 14
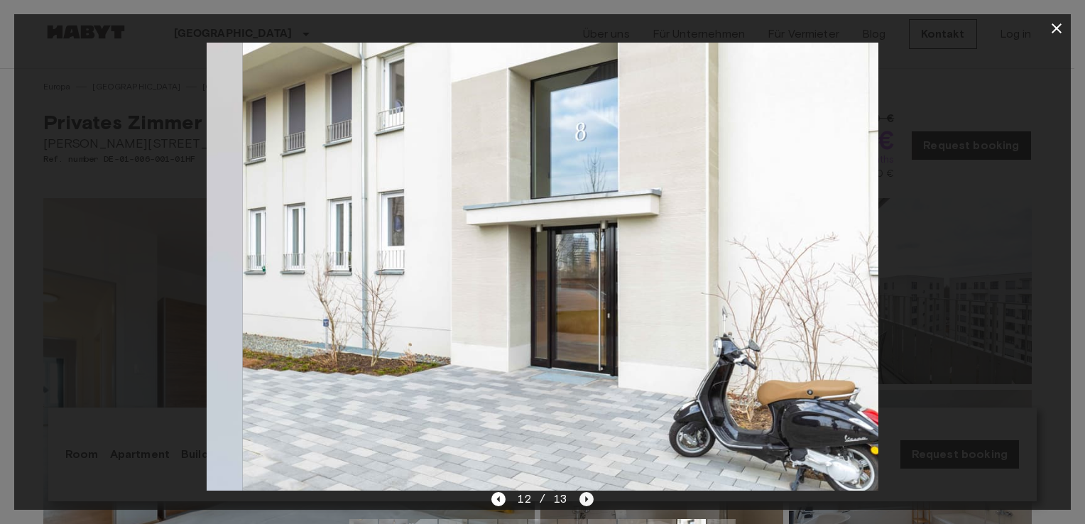
click at [579, 498] on icon "Next image" at bounding box center [586, 499] width 14 height 14
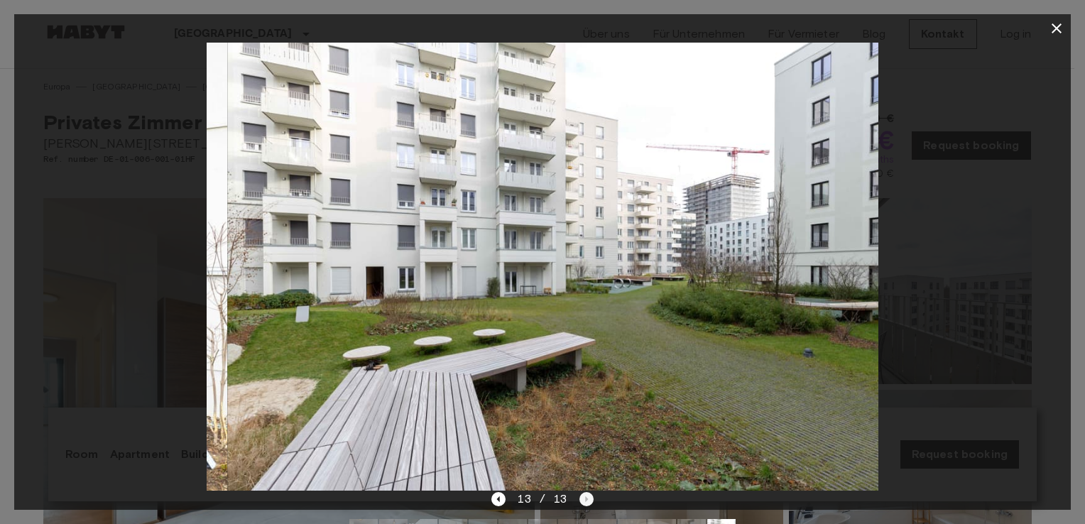
click at [579, 498] on div "13 / 13" at bounding box center [542, 499] width 102 height 17
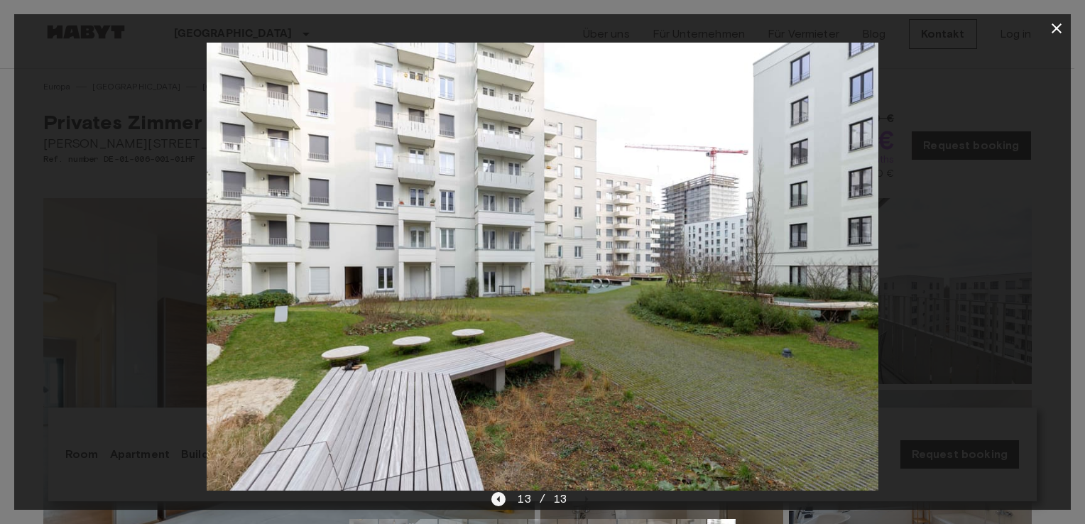
click at [504, 501] on icon "Previous image" at bounding box center [498, 499] width 14 height 14
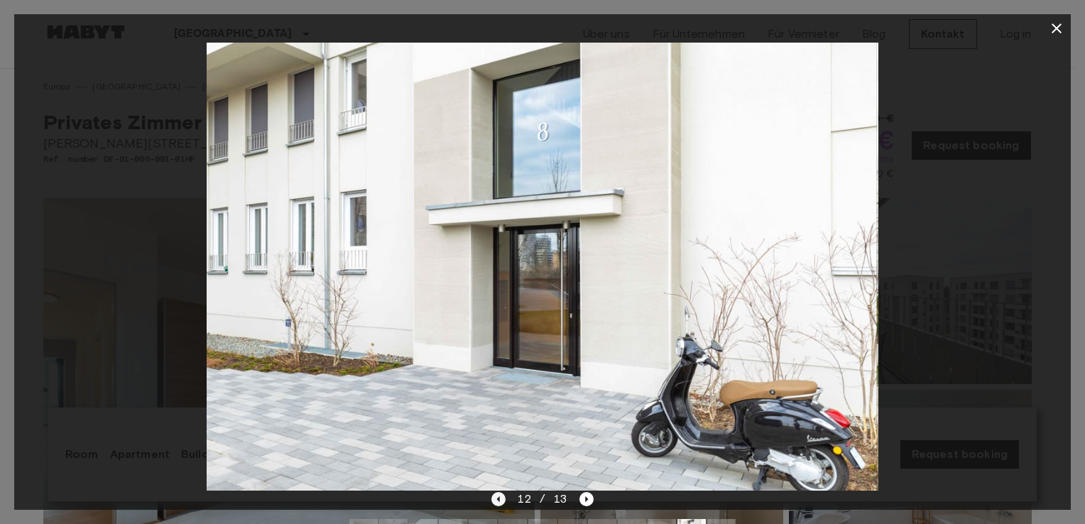
click at [504, 501] on icon "Previous image" at bounding box center [498, 499] width 14 height 14
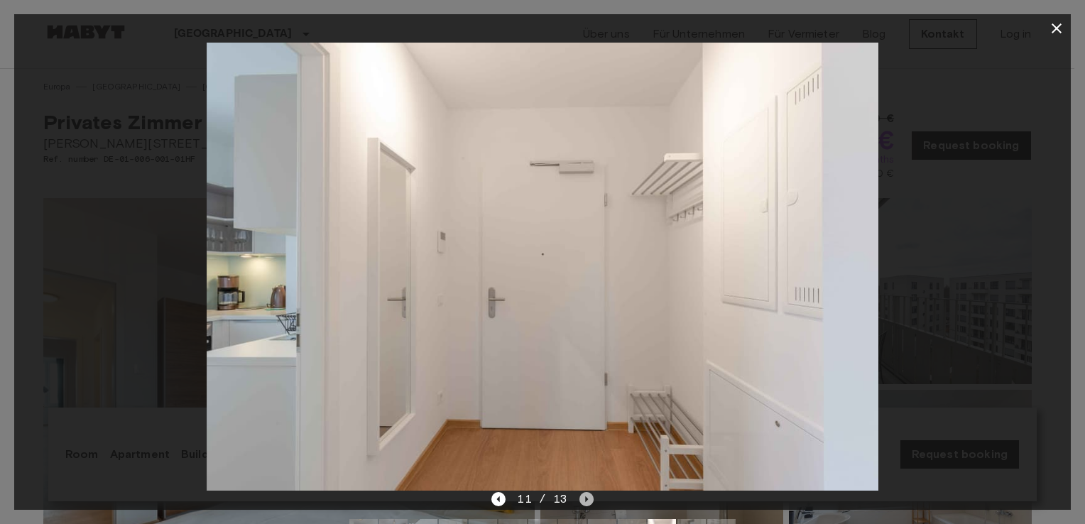
click at [584, 503] on icon "Next image" at bounding box center [586, 499] width 14 height 14
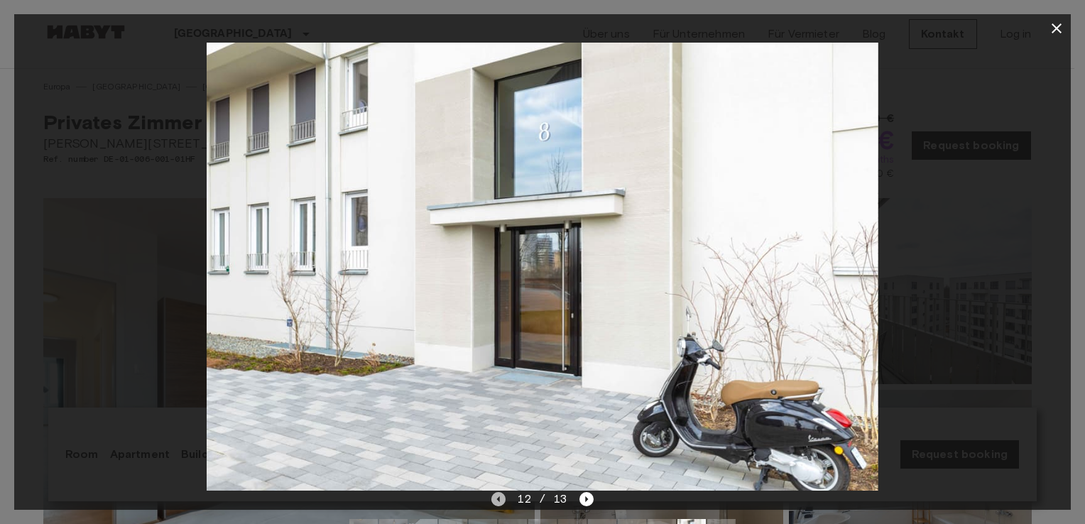
click at [494, 500] on icon "Previous image" at bounding box center [498, 499] width 14 height 14
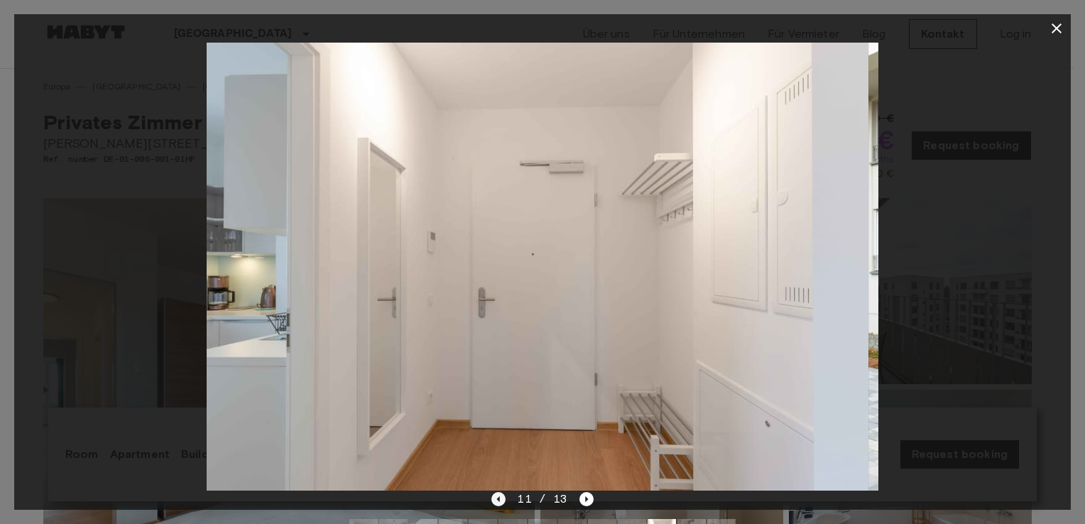
click at [494, 500] on icon "Previous image" at bounding box center [498, 499] width 14 height 14
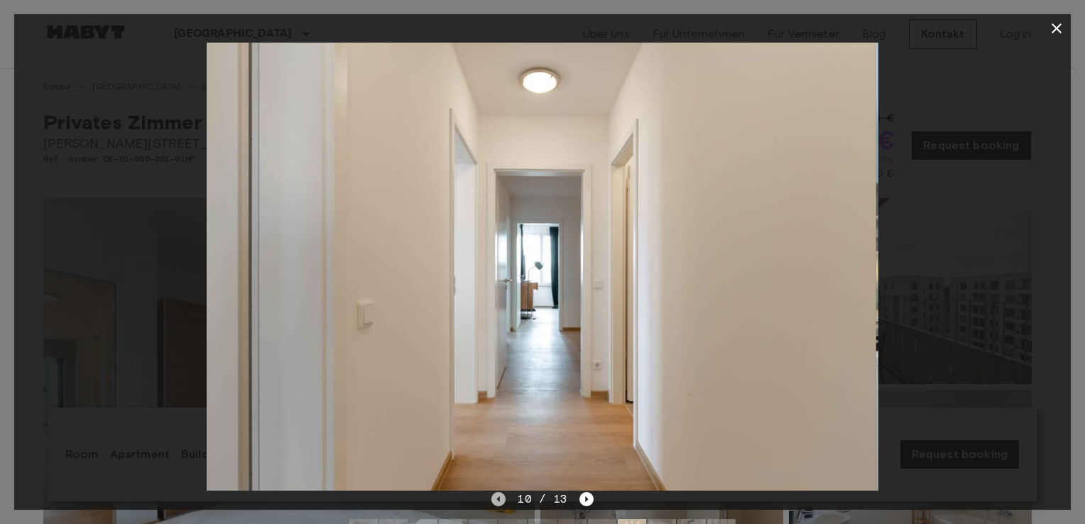
click at [494, 500] on icon "Previous image" at bounding box center [498, 499] width 14 height 14
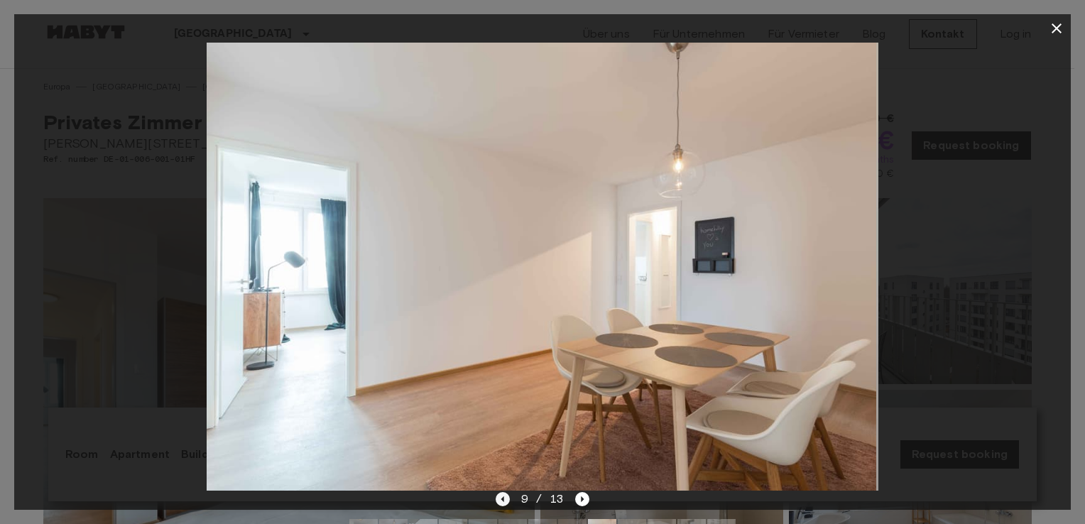
click at [494, 500] on div "9 / 13" at bounding box center [542, 525] width 1057 height 68
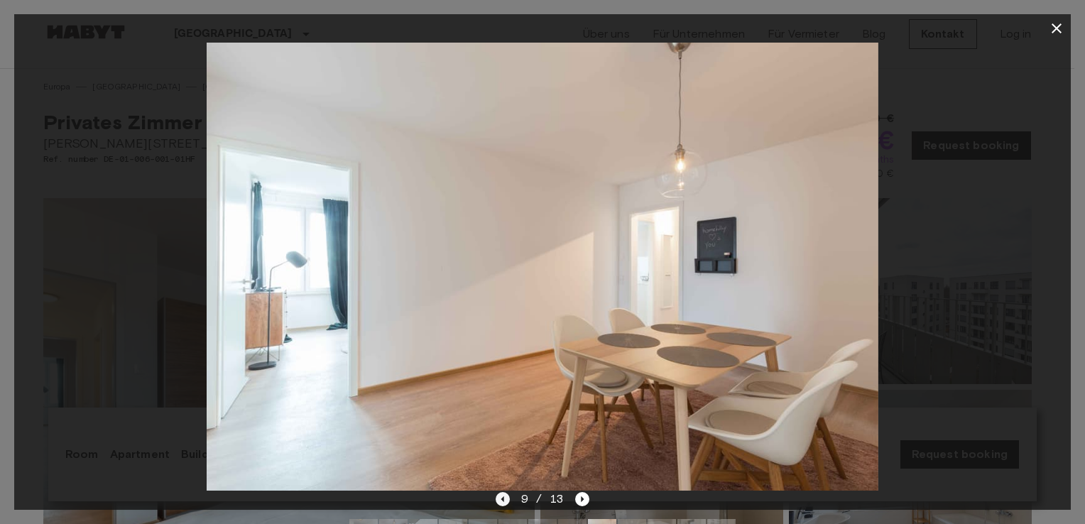
click at [503, 500] on icon "Previous image" at bounding box center [502, 499] width 3 height 6
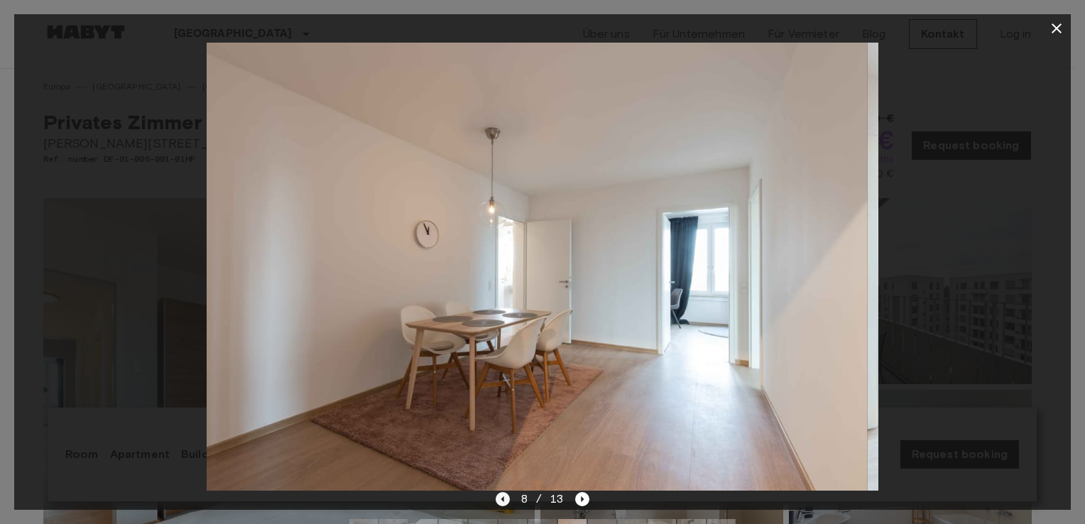
click at [503, 500] on icon "Previous image" at bounding box center [502, 499] width 3 height 6
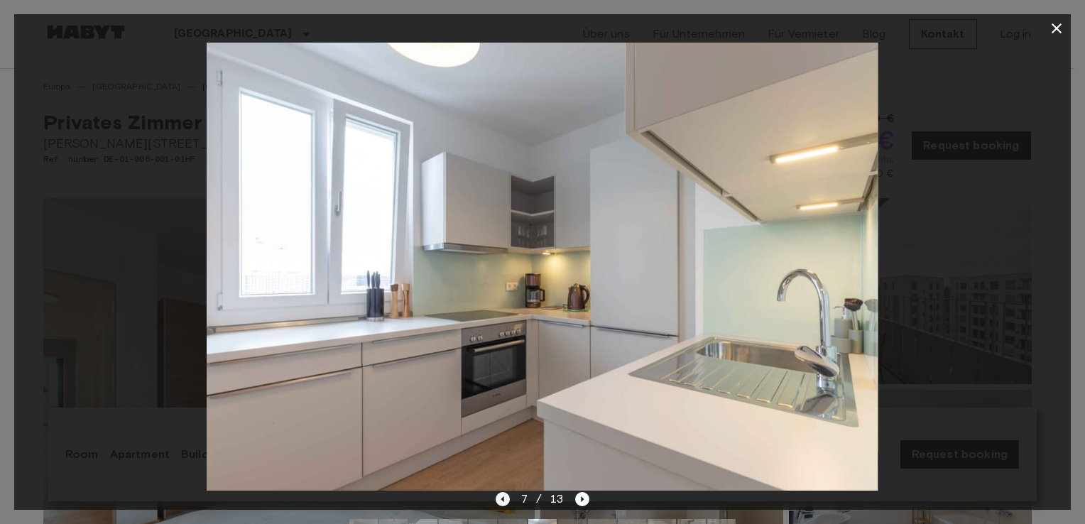
click at [503, 500] on icon "Previous image" at bounding box center [502, 499] width 3 height 6
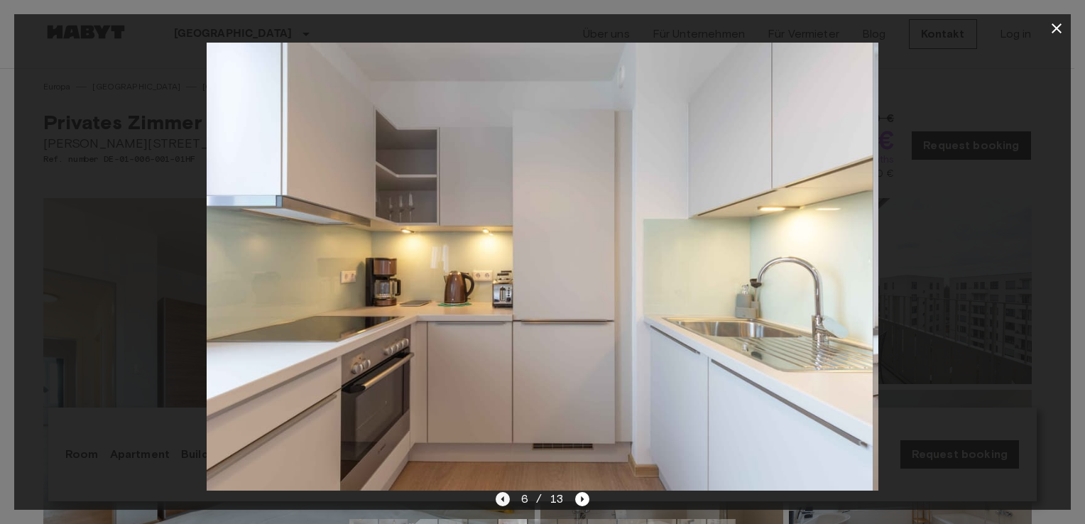
click at [503, 500] on icon "Previous image" at bounding box center [502, 499] width 3 height 6
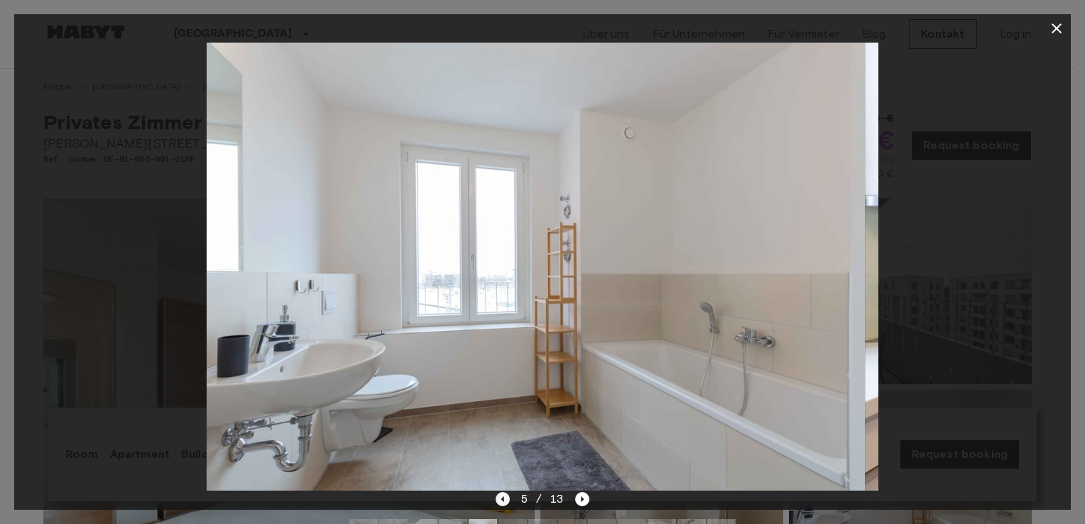
click at [503, 500] on icon "Previous image" at bounding box center [502, 499] width 3 height 6
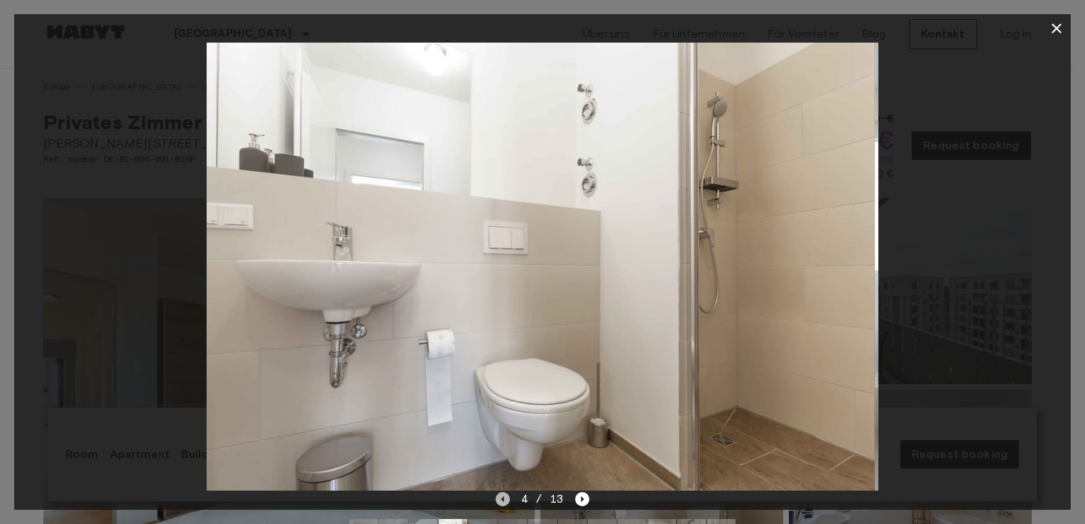
click at [503, 500] on icon "Previous image" at bounding box center [502, 499] width 3 height 6
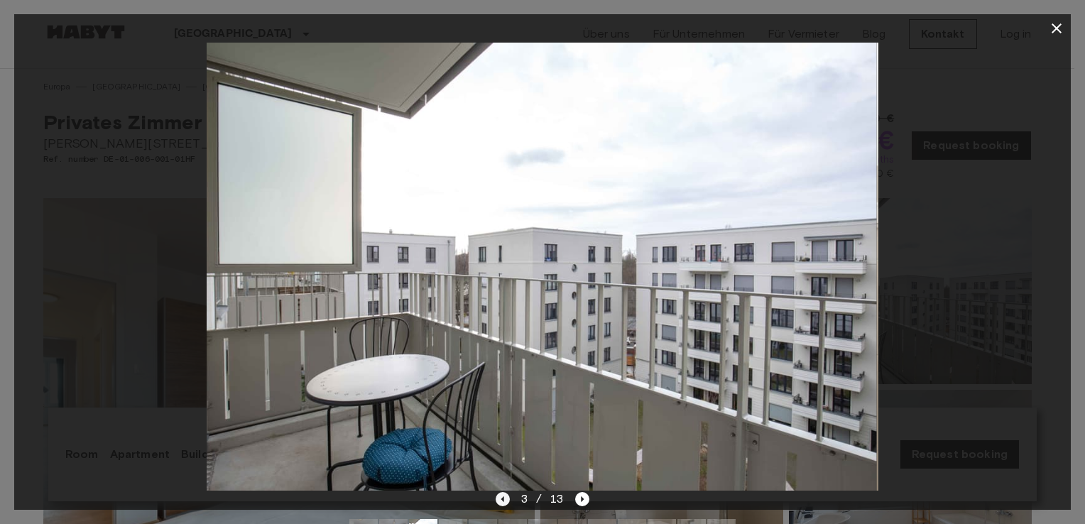
click at [503, 500] on icon "Previous image" at bounding box center [502, 499] width 3 height 6
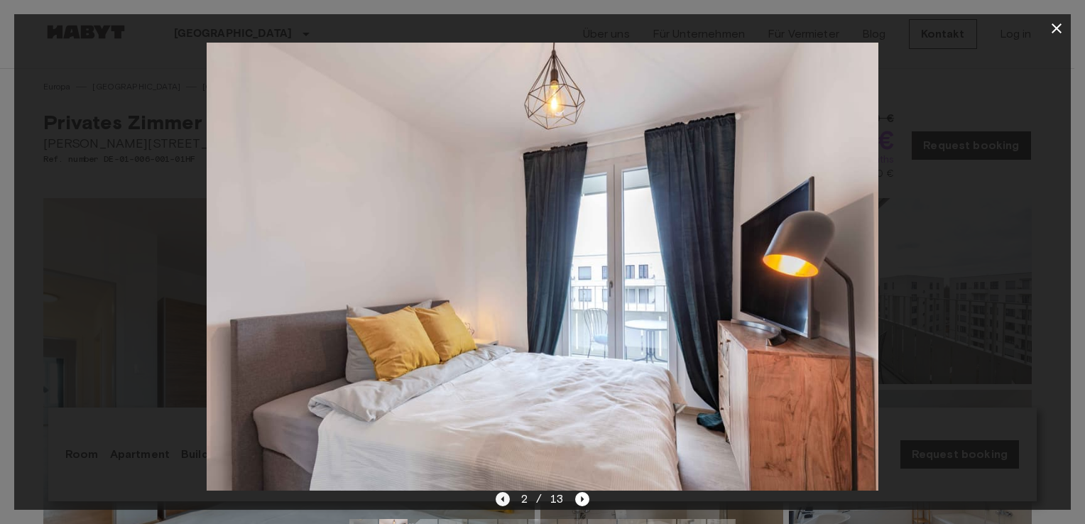
click at [503, 500] on icon "Previous image" at bounding box center [502, 499] width 3 height 6
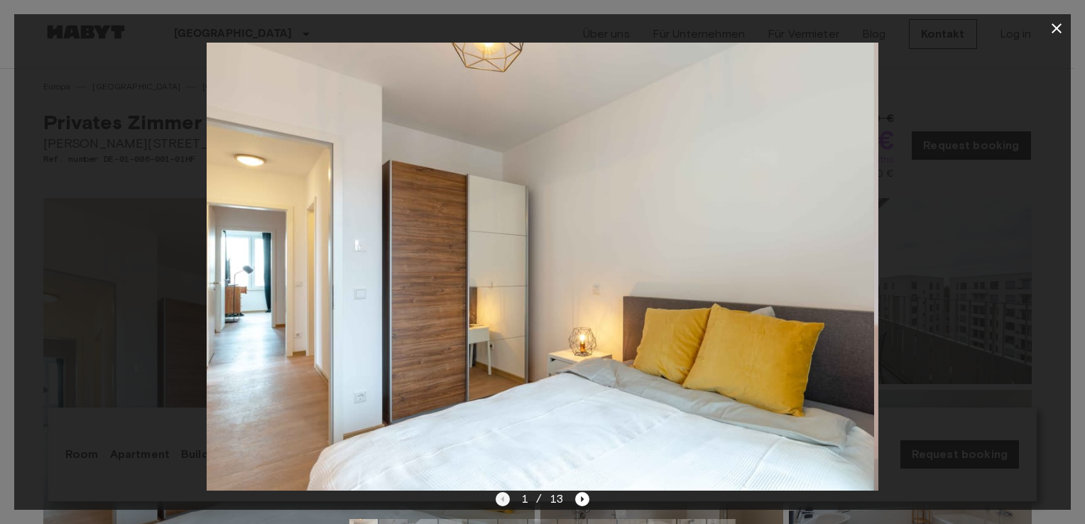
click at [503, 500] on div "1 / 13" at bounding box center [543, 499] width 94 height 17
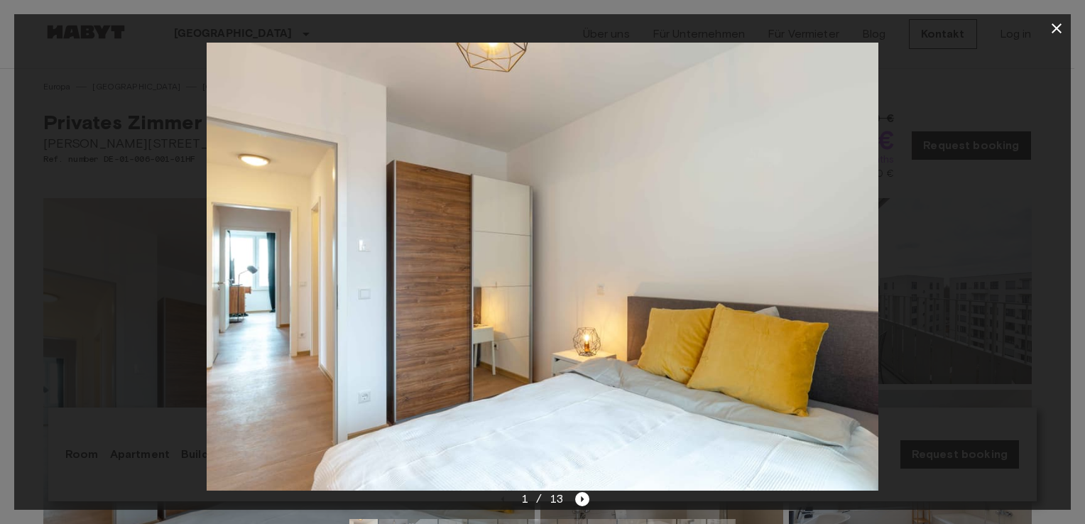
click at [975, 238] on div at bounding box center [542, 267] width 1057 height 448
click at [1054, 35] on icon "button" at bounding box center [1056, 28] width 17 height 17
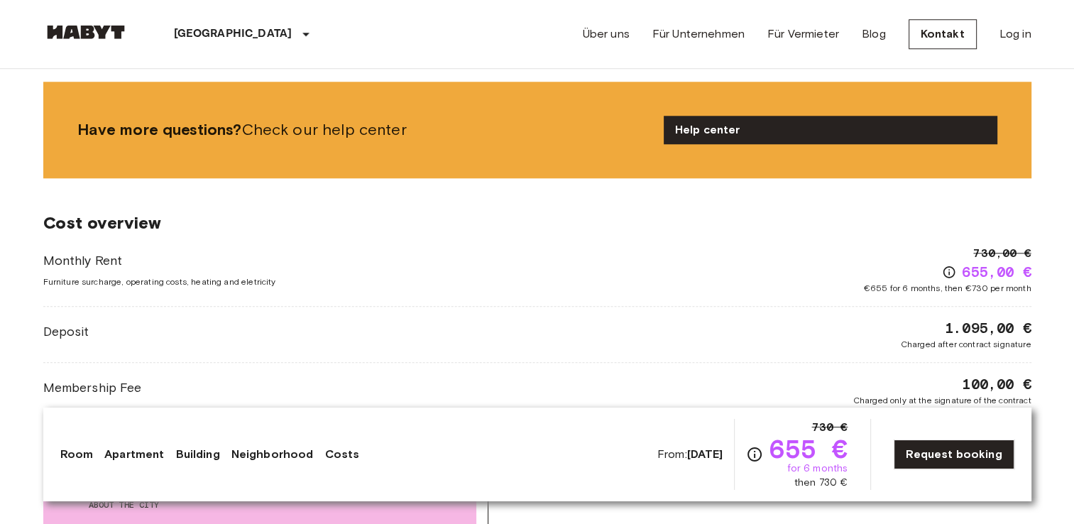
scroll to position [26, 0]
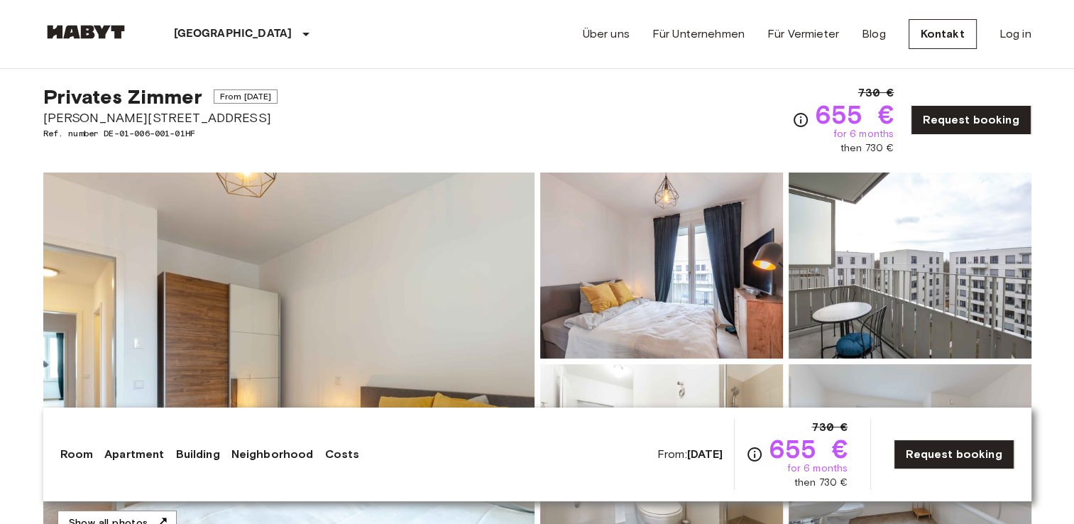
click at [1058, 30] on header "Berlin Europa Amsterdam Berlin Brüssel Köln Dusseldorf Frankfurt Graz Hamburg L…" at bounding box center [537, 34] width 1074 height 69
click at [354, 274] on img at bounding box center [288, 362] width 491 height 378
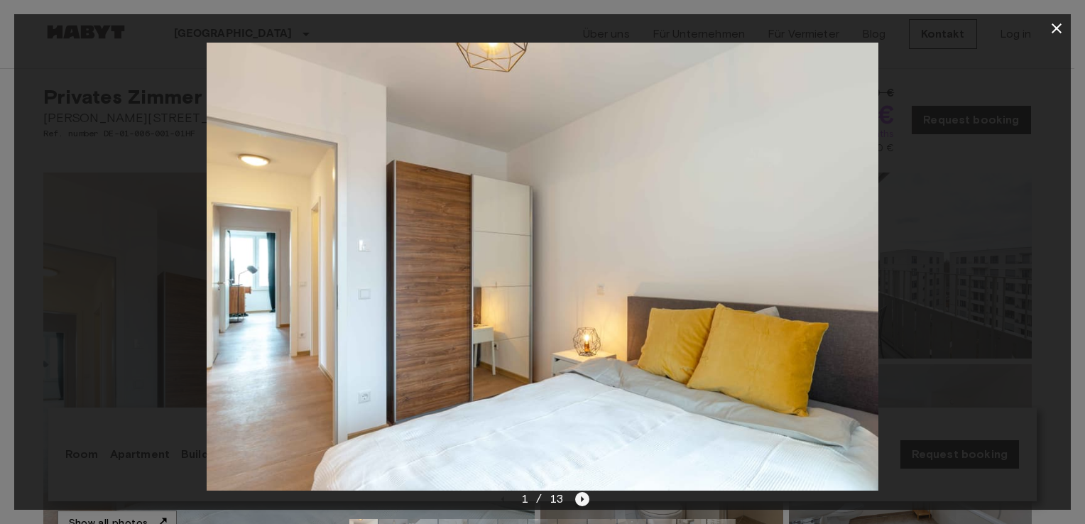
click at [582, 498] on icon "Next image" at bounding box center [583, 499] width 3 height 6
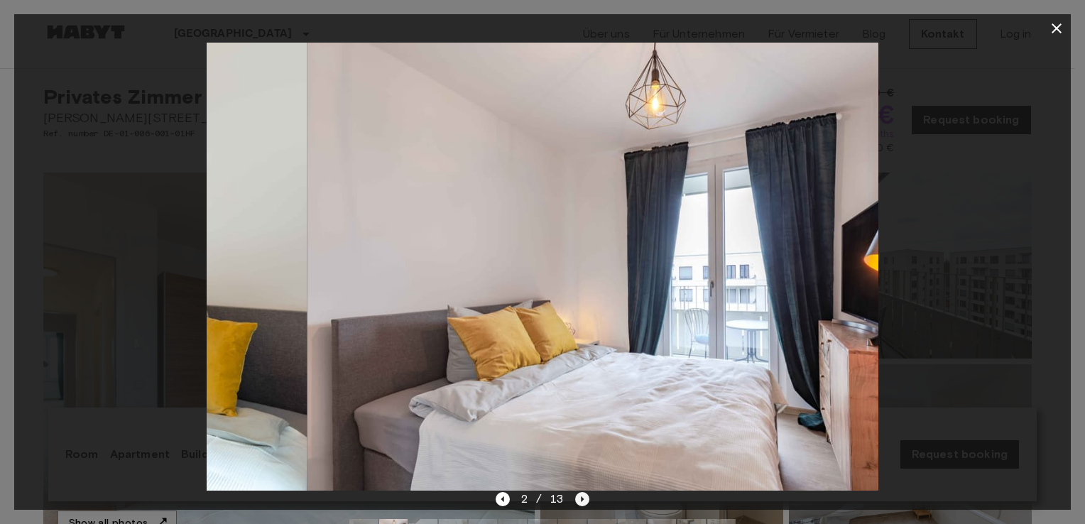
click at [582, 498] on icon "Next image" at bounding box center [583, 499] width 3 height 6
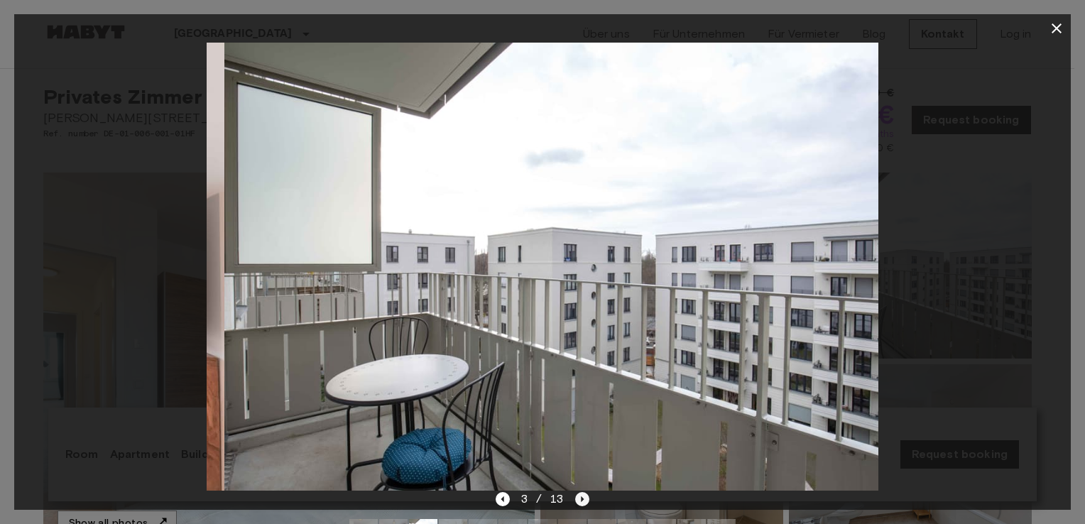
click at [582, 498] on icon "Next image" at bounding box center [583, 499] width 3 height 6
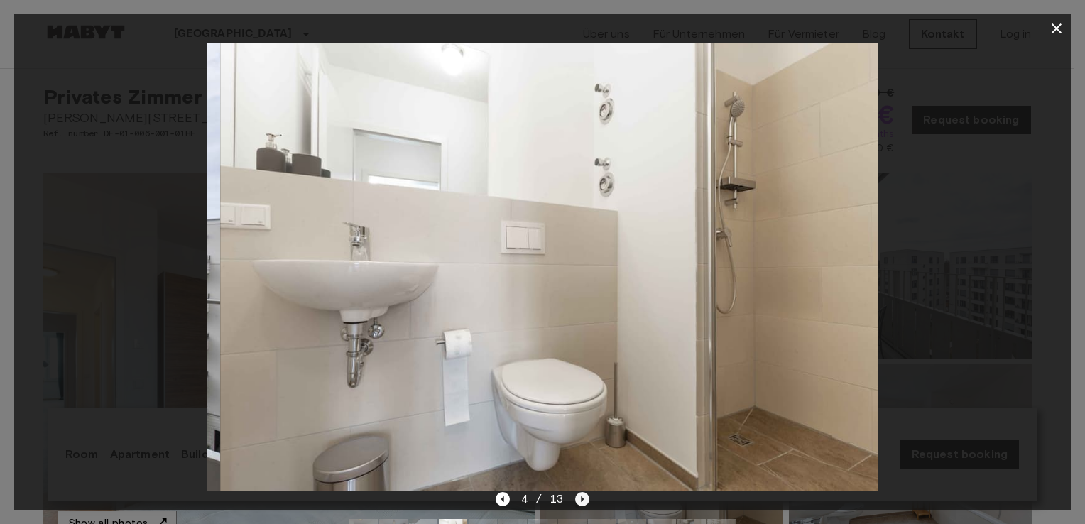
click at [582, 498] on icon "Next image" at bounding box center [583, 499] width 3 height 6
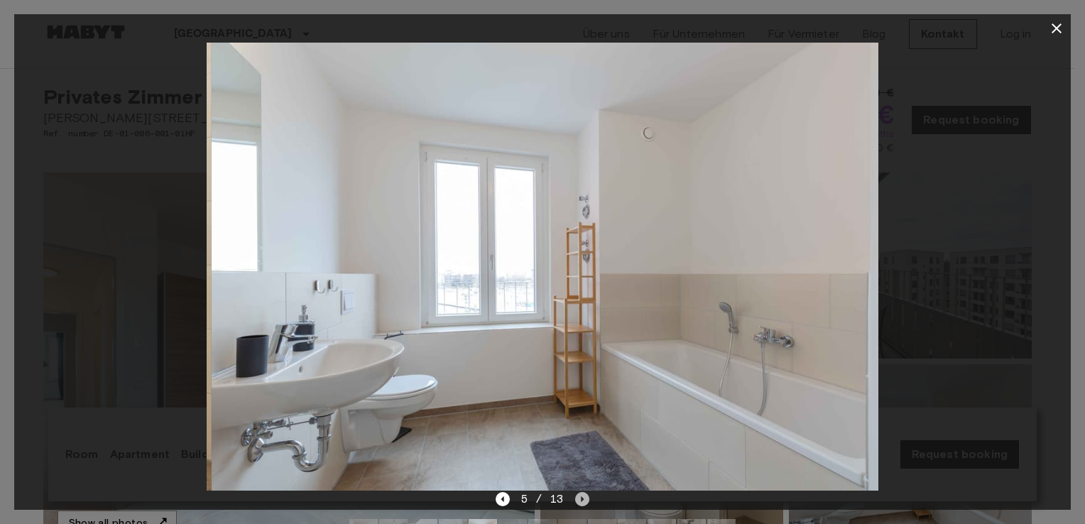
click at [582, 498] on icon "Next image" at bounding box center [583, 499] width 3 height 6
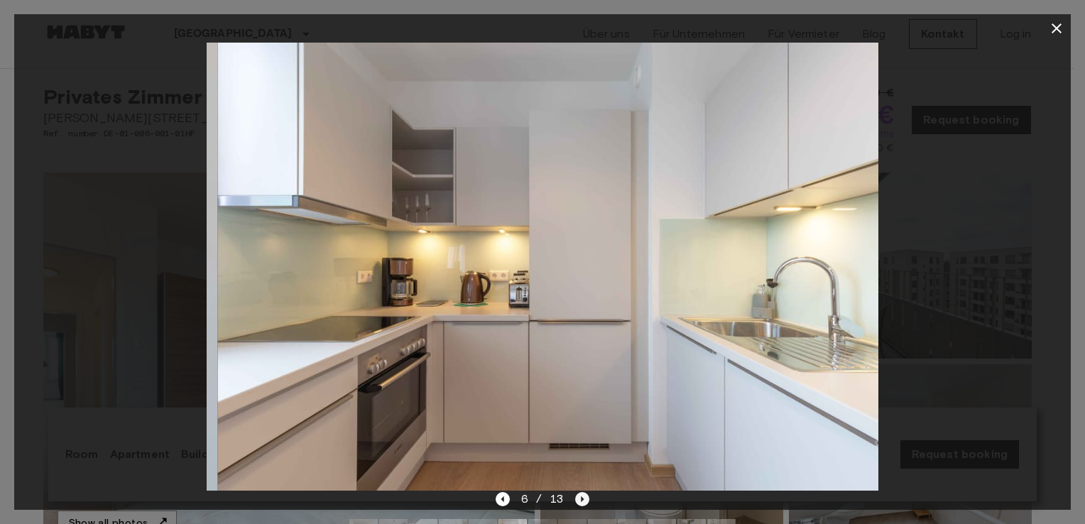
click at [582, 498] on icon "Next image" at bounding box center [583, 499] width 3 height 6
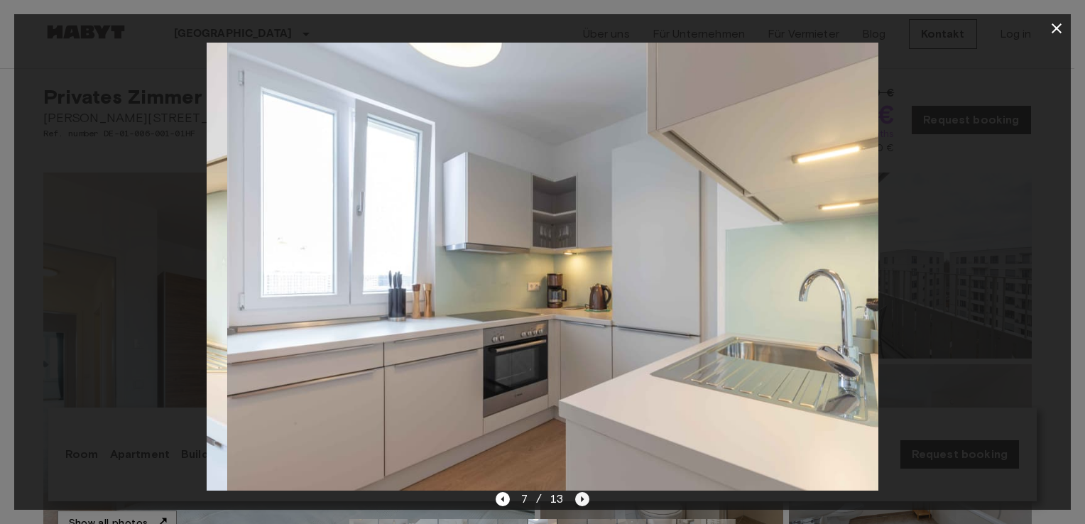
click at [582, 498] on icon "Next image" at bounding box center [583, 499] width 3 height 6
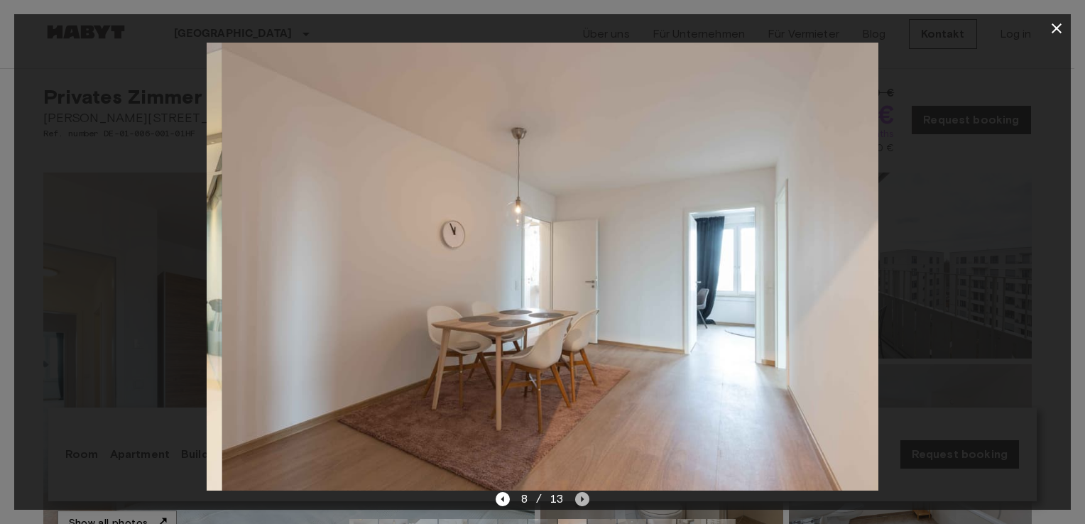
click at [582, 498] on icon "Next image" at bounding box center [583, 499] width 3 height 6
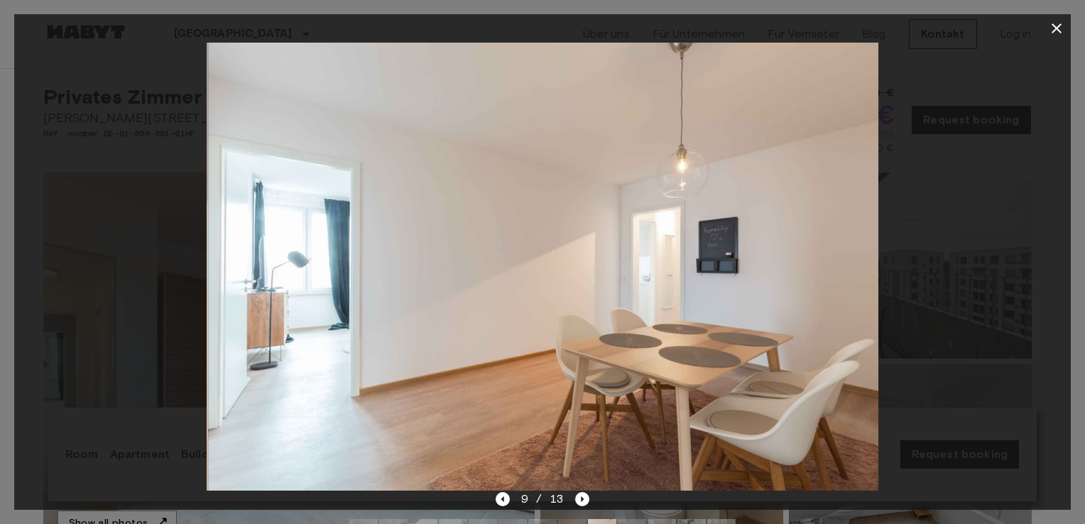
click at [121, 194] on div at bounding box center [542, 267] width 1057 height 448
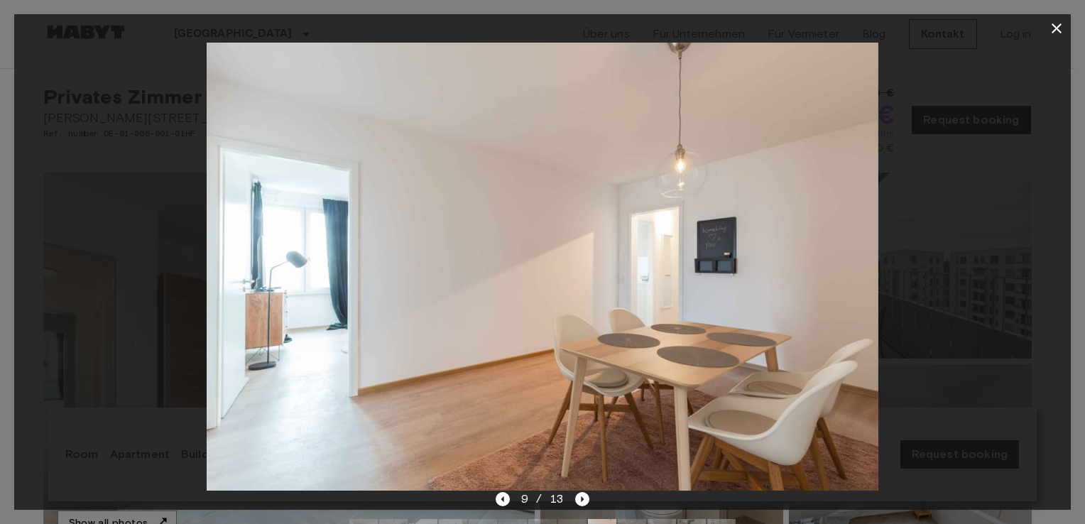
click at [1063, 34] on icon "button" at bounding box center [1056, 28] width 17 height 17
